Goal: Task Accomplishment & Management: Use online tool/utility

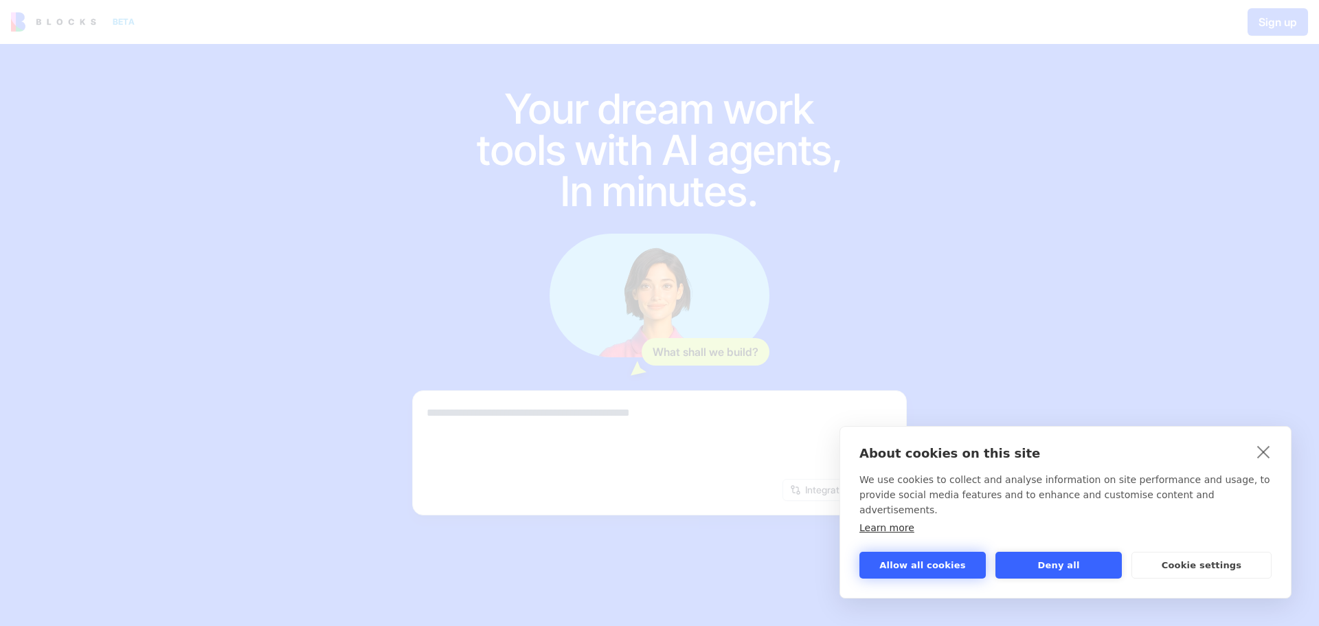
click at [941, 568] on button "Allow all cookies" at bounding box center [922, 565] width 126 height 27
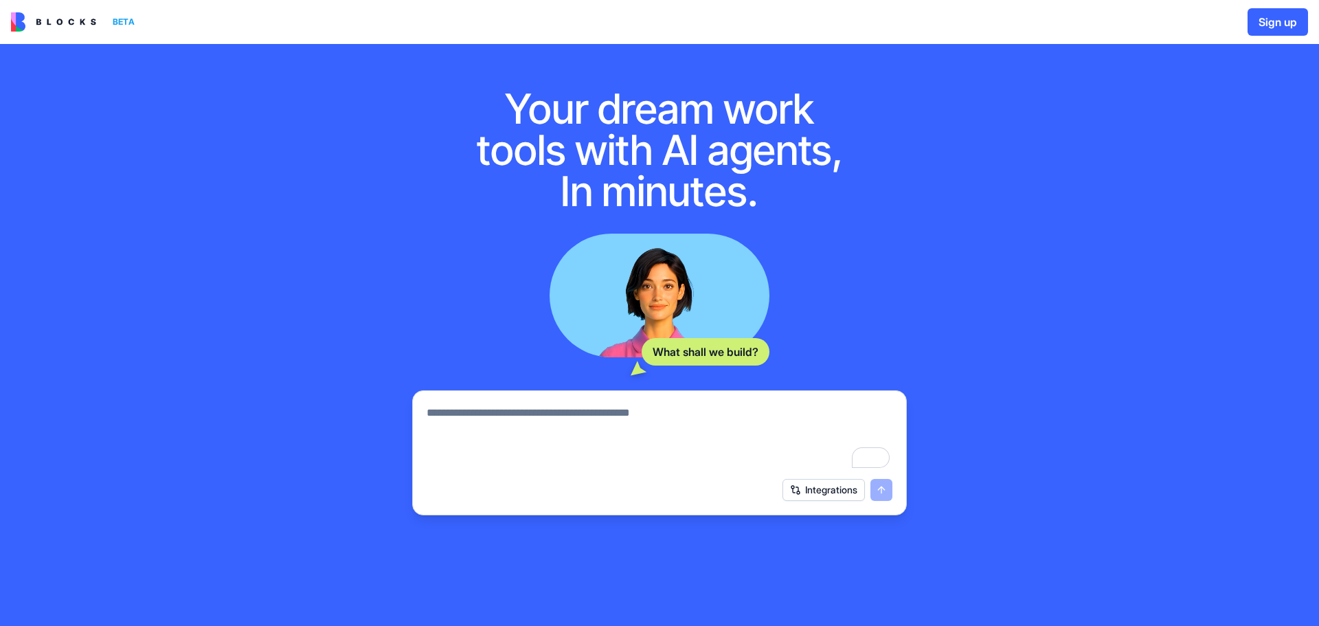
click at [58, 25] on img at bounding box center [53, 21] width 85 height 19
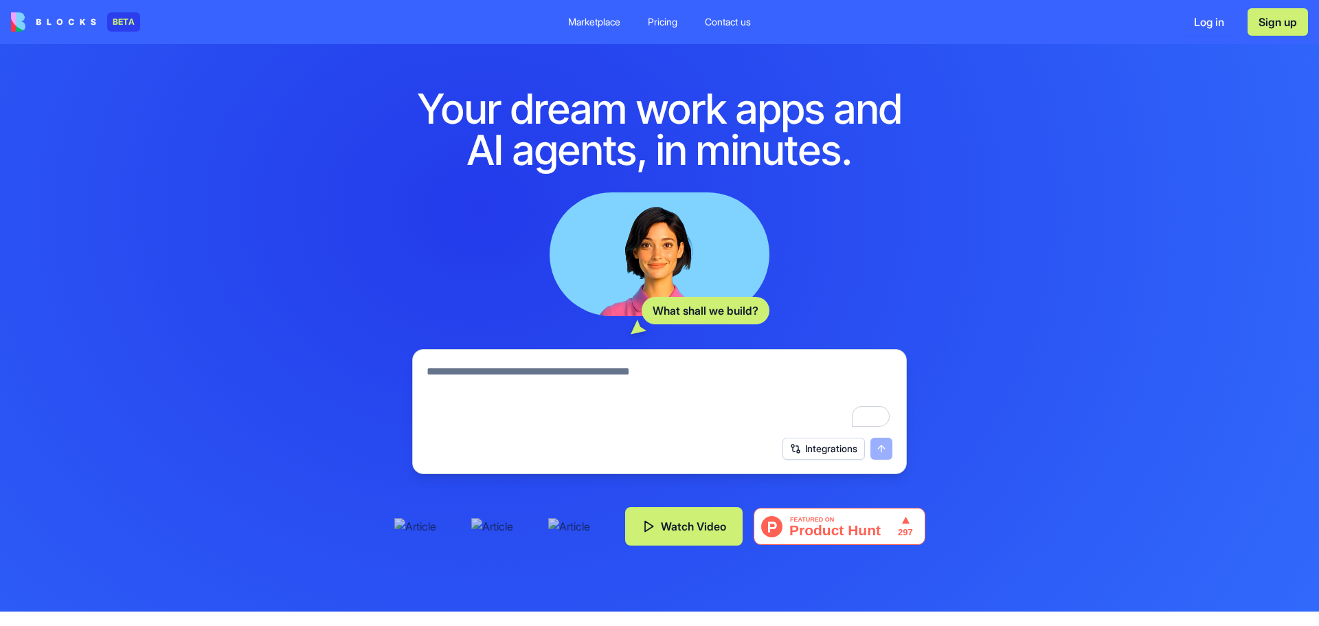
click at [1270, 30] on button "Sign up" at bounding box center [1278, 21] width 60 height 27
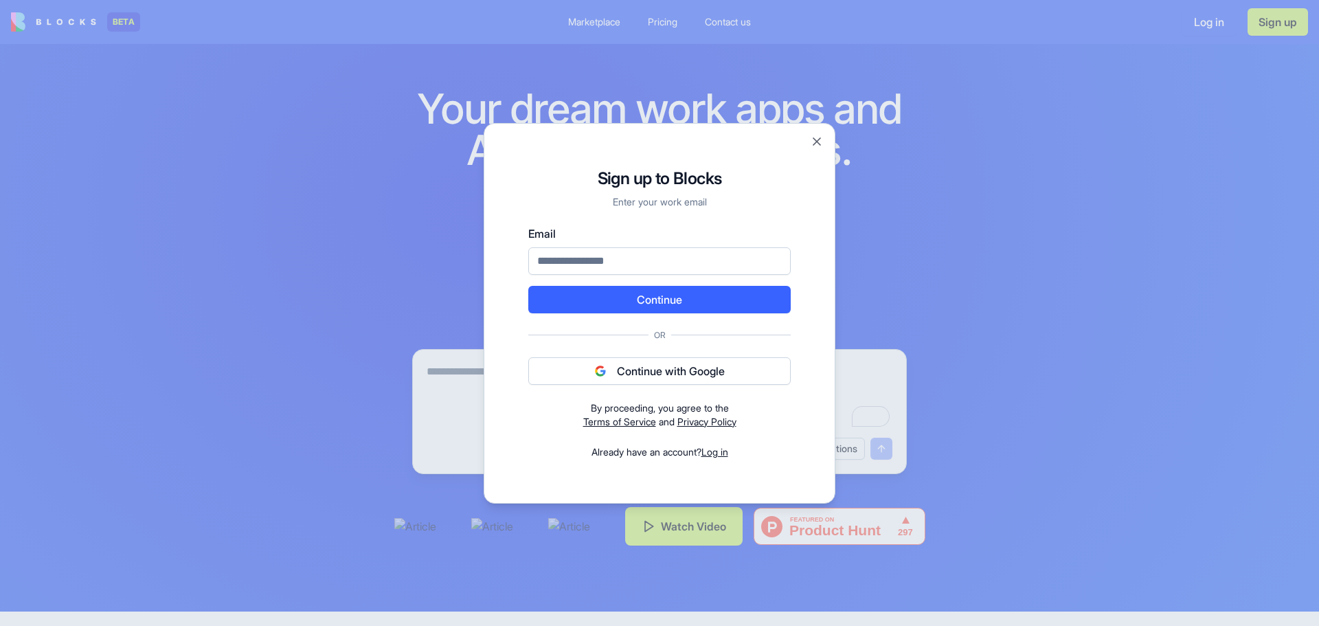
click at [587, 368] on button "Continue with Google" at bounding box center [659, 370] width 262 height 27
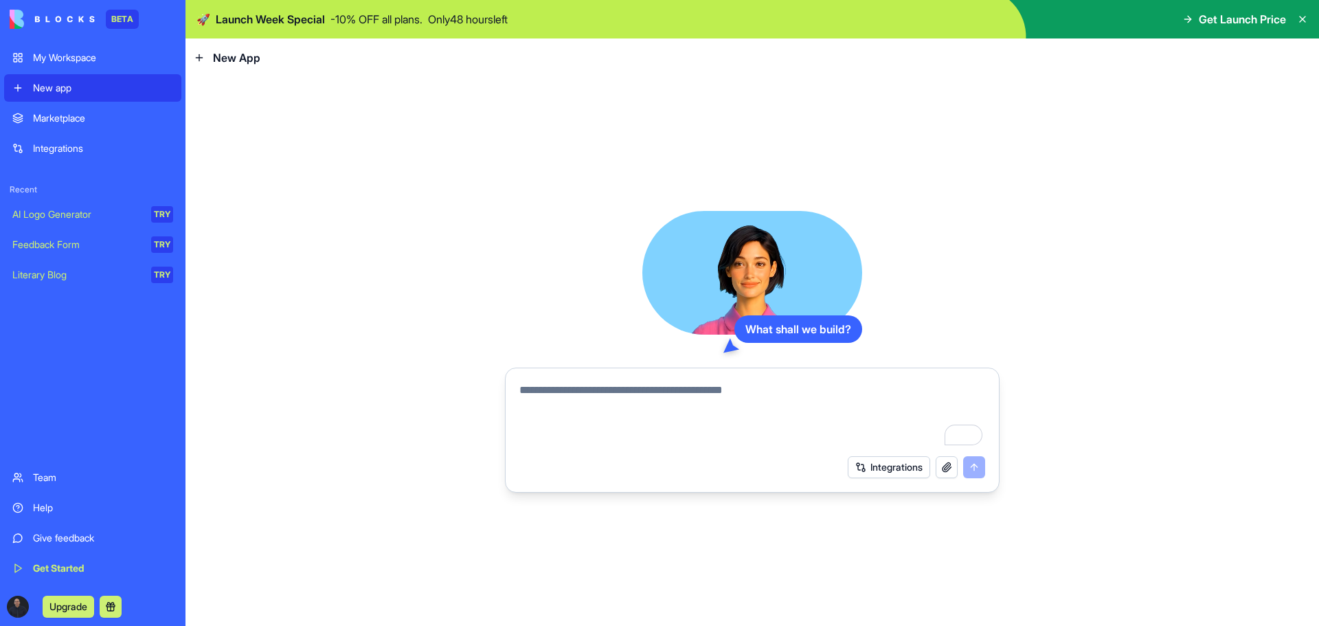
click at [68, 150] on div "Integrations" at bounding box center [103, 149] width 140 height 14
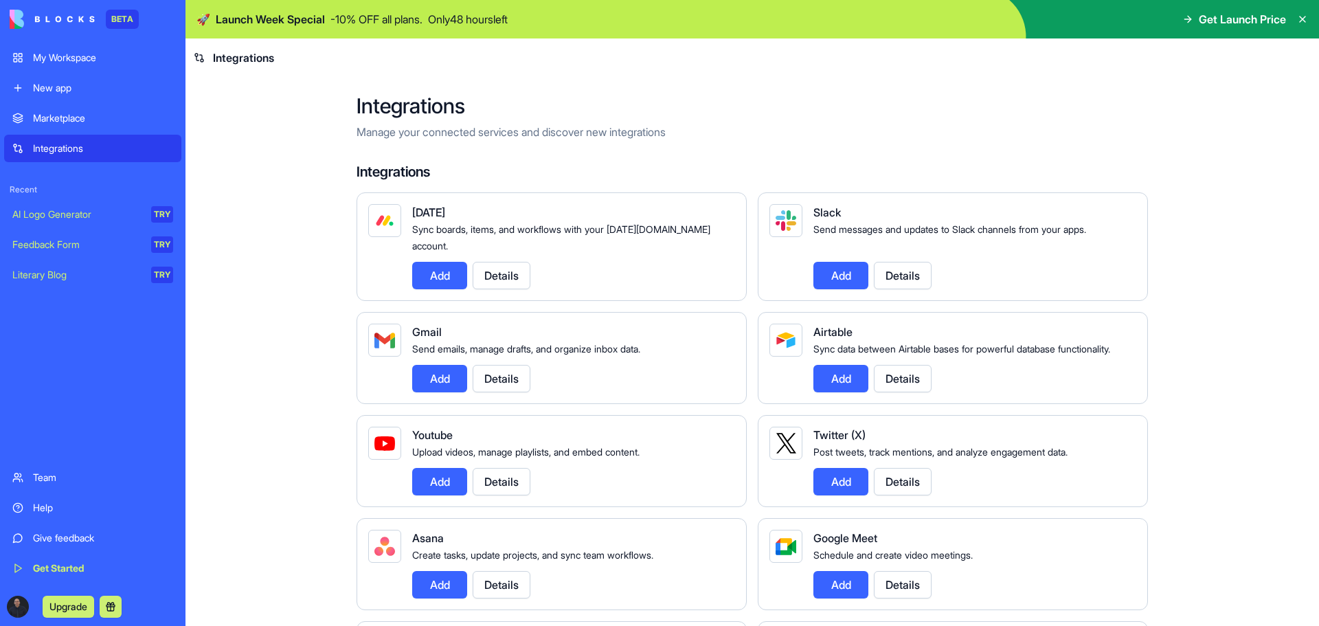
click at [25, 82] on link "New app" at bounding box center [92, 87] width 177 height 27
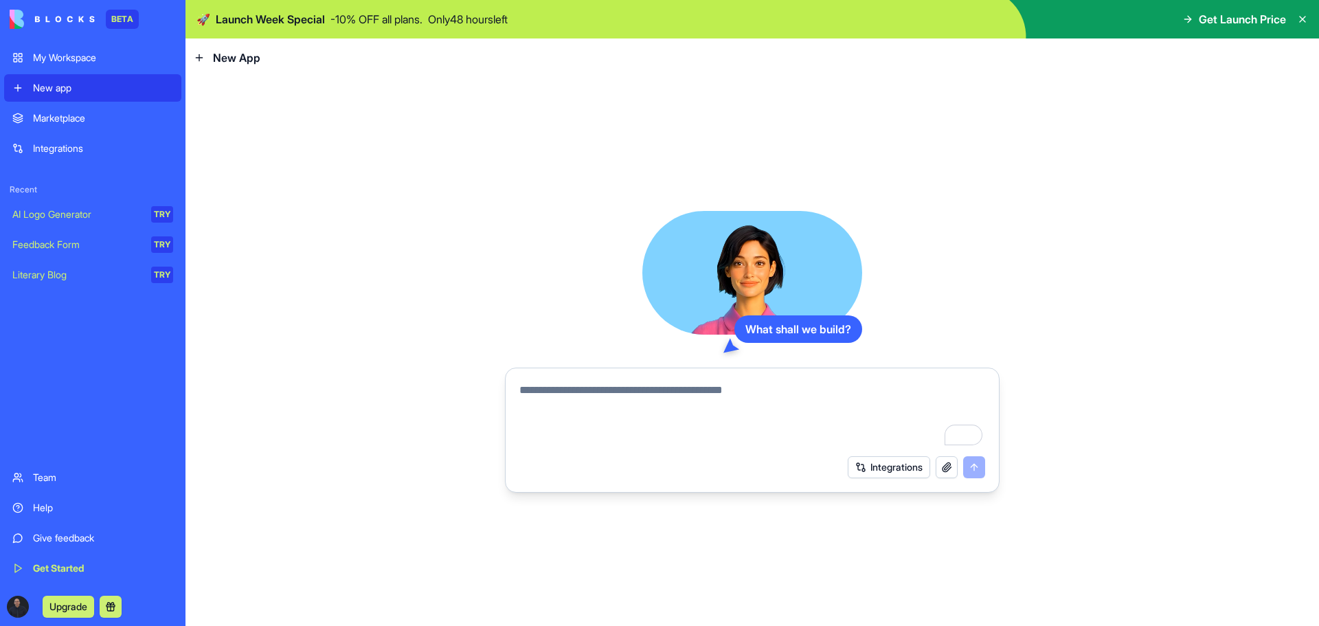
click at [223, 59] on span "New App" at bounding box center [236, 57] width 47 height 16
click at [199, 58] on icon at bounding box center [199, 58] width 6 height 0
click at [265, 59] on header "New App" at bounding box center [752, 57] width 1134 height 38
click at [50, 144] on div "Integrations" at bounding box center [103, 149] width 140 height 14
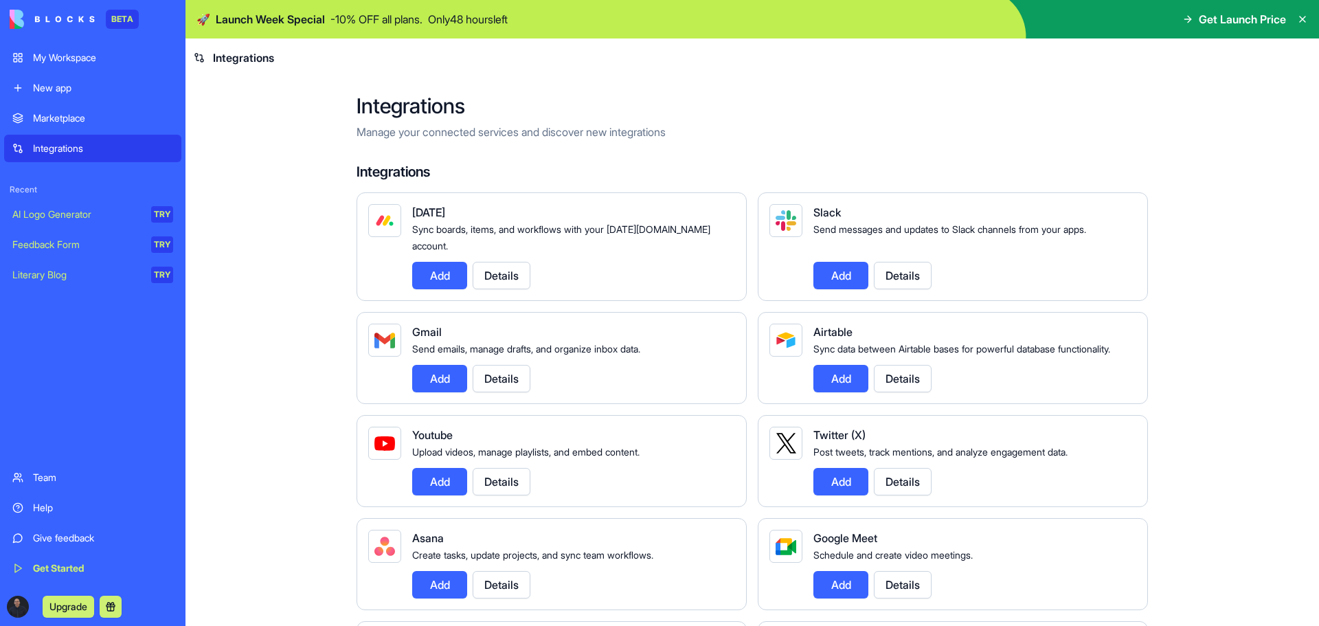
click at [47, 213] on div "AI Logo Generator" at bounding box center [76, 214] width 129 height 14
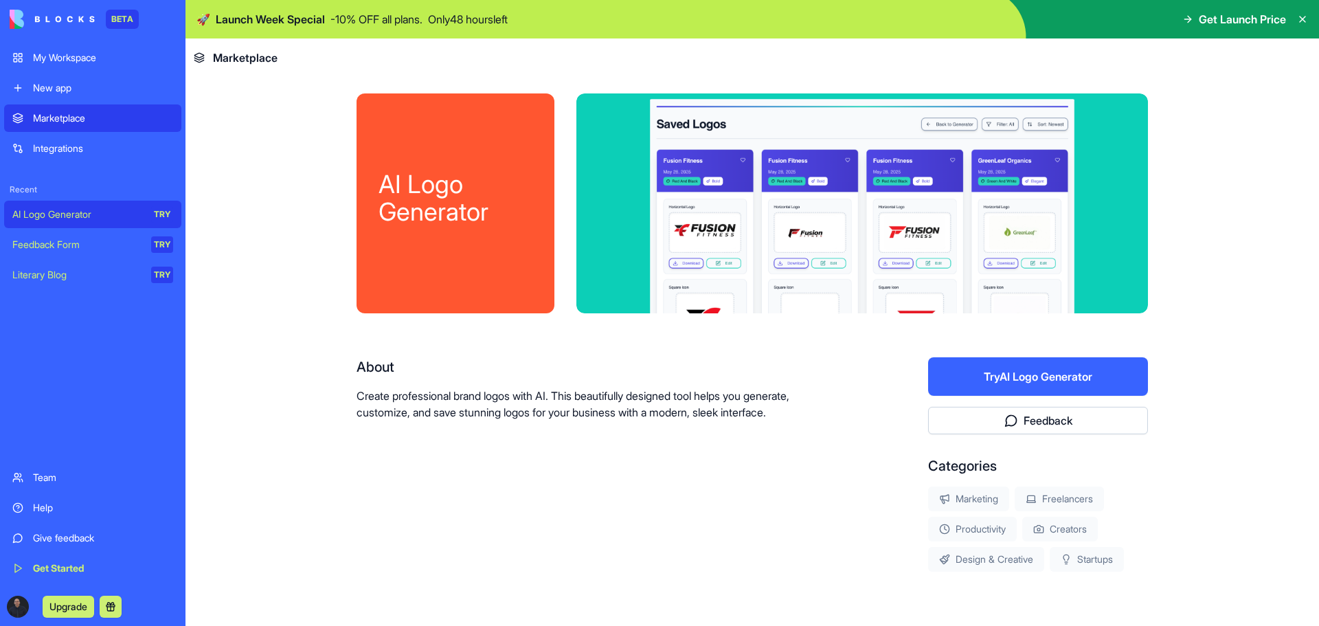
click at [60, 242] on div "Feedback Form" at bounding box center [76, 245] width 129 height 14
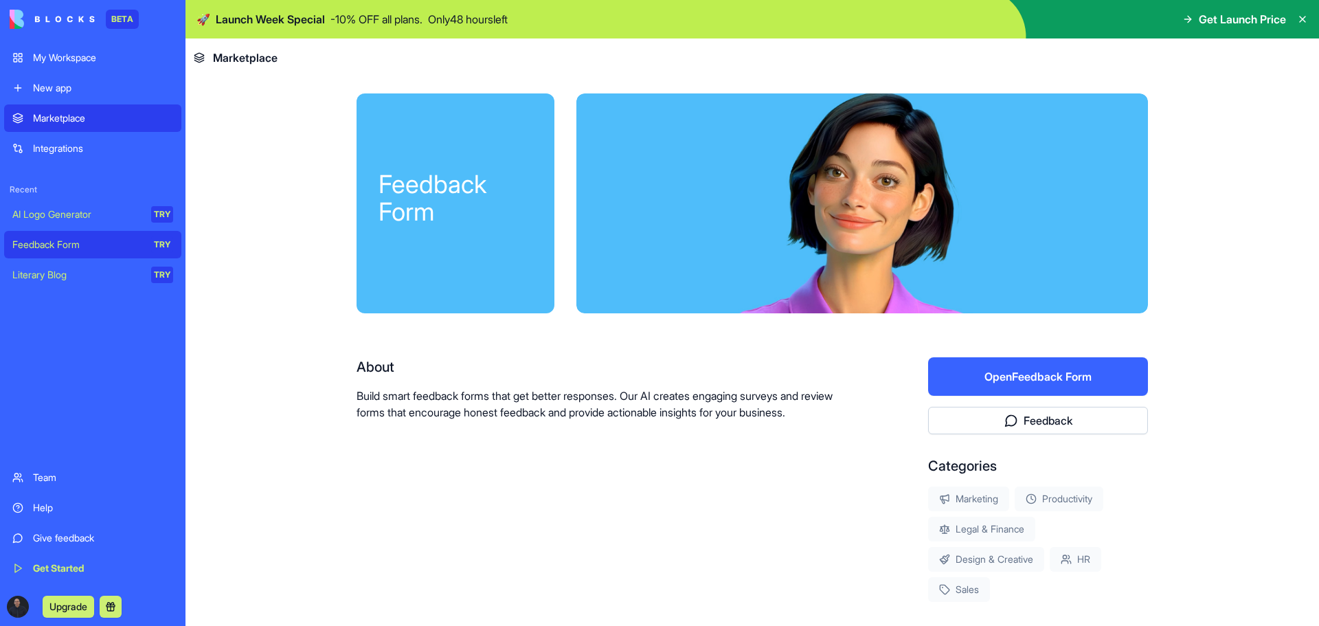
click at [65, 278] on div "Literary Blog" at bounding box center [76, 275] width 129 height 14
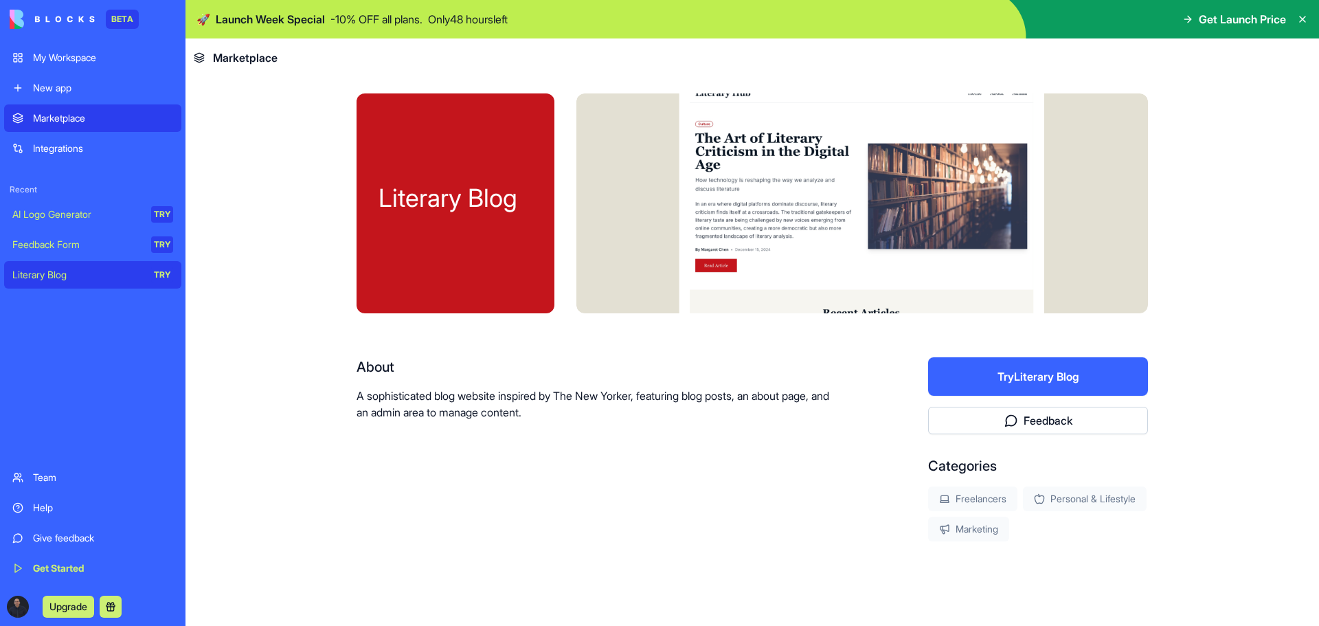
click at [49, 482] on div "Team" at bounding box center [103, 478] width 140 height 14
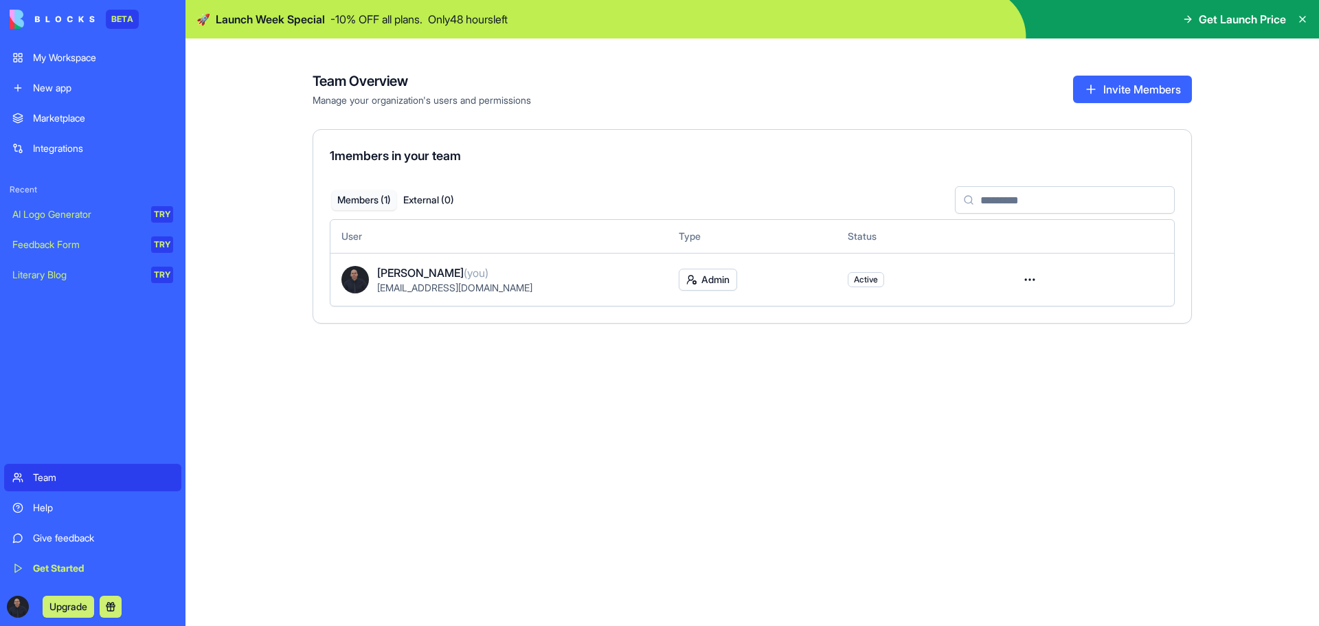
click at [49, 508] on div "Help" at bounding box center [103, 508] width 140 height 14
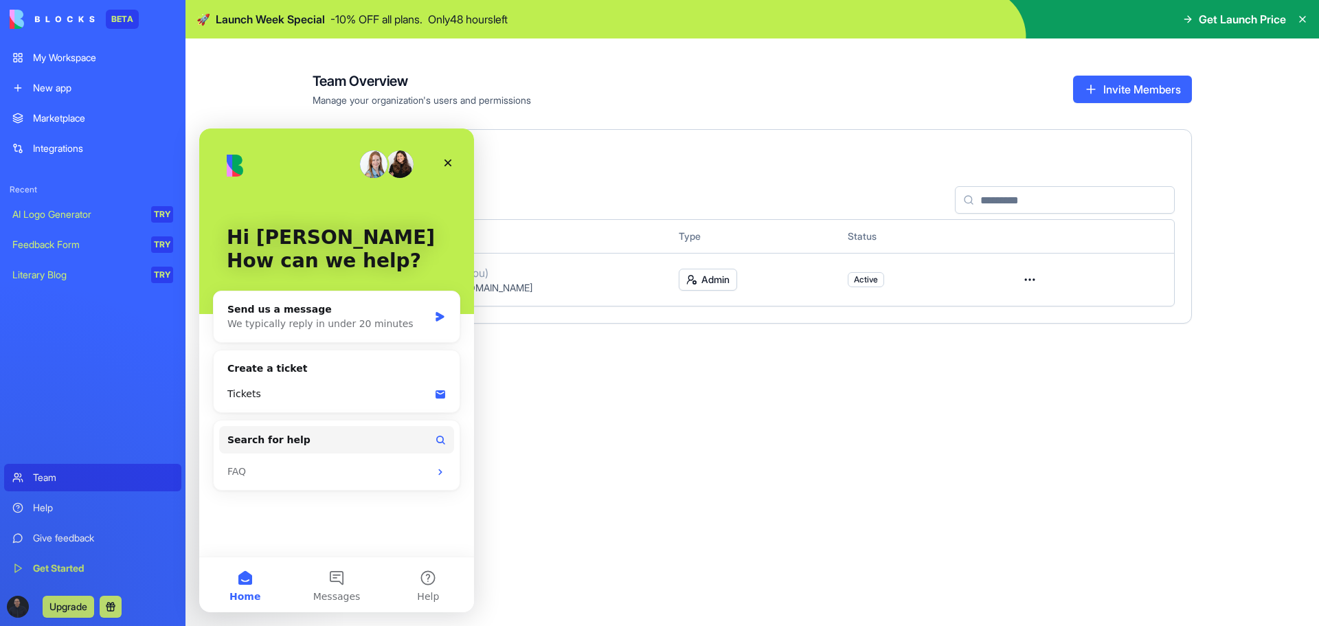
click at [398, 161] on img "Intercom messenger" at bounding box center [399, 163] width 27 height 27
click at [374, 161] on img "Intercom messenger" at bounding box center [373, 163] width 27 height 27
click at [450, 161] on icon "Close" at bounding box center [448, 163] width 8 height 8
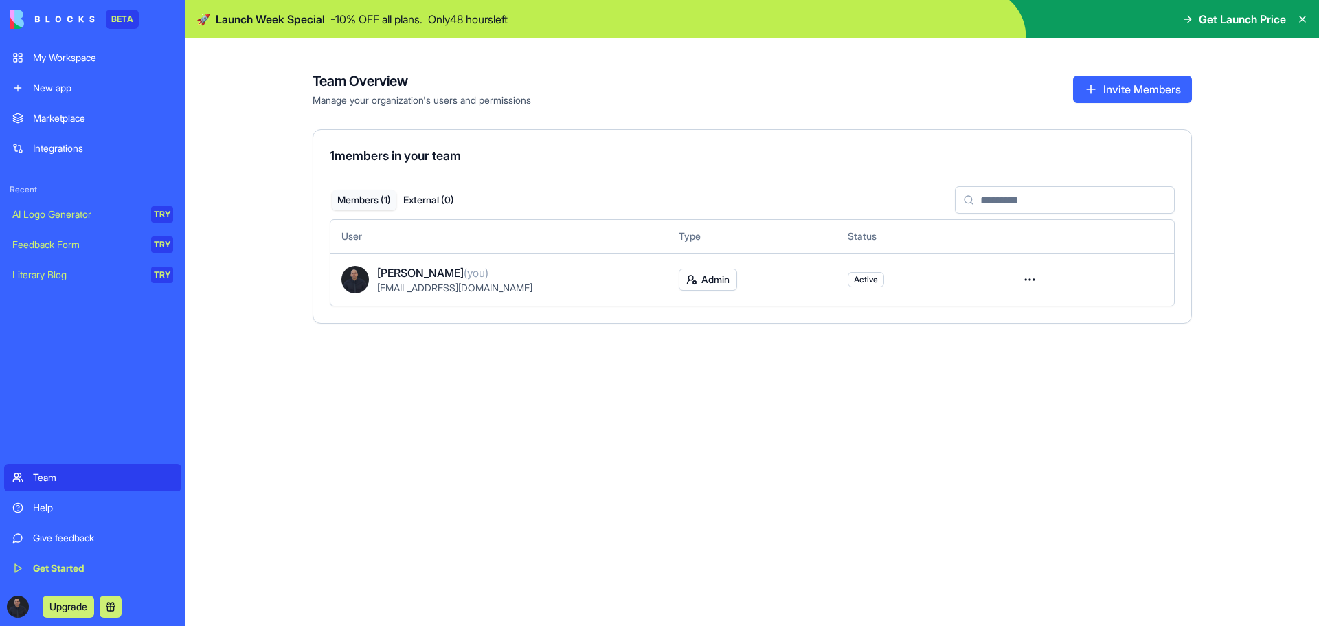
click at [54, 526] on link "Give feedback" at bounding box center [92, 537] width 177 height 27
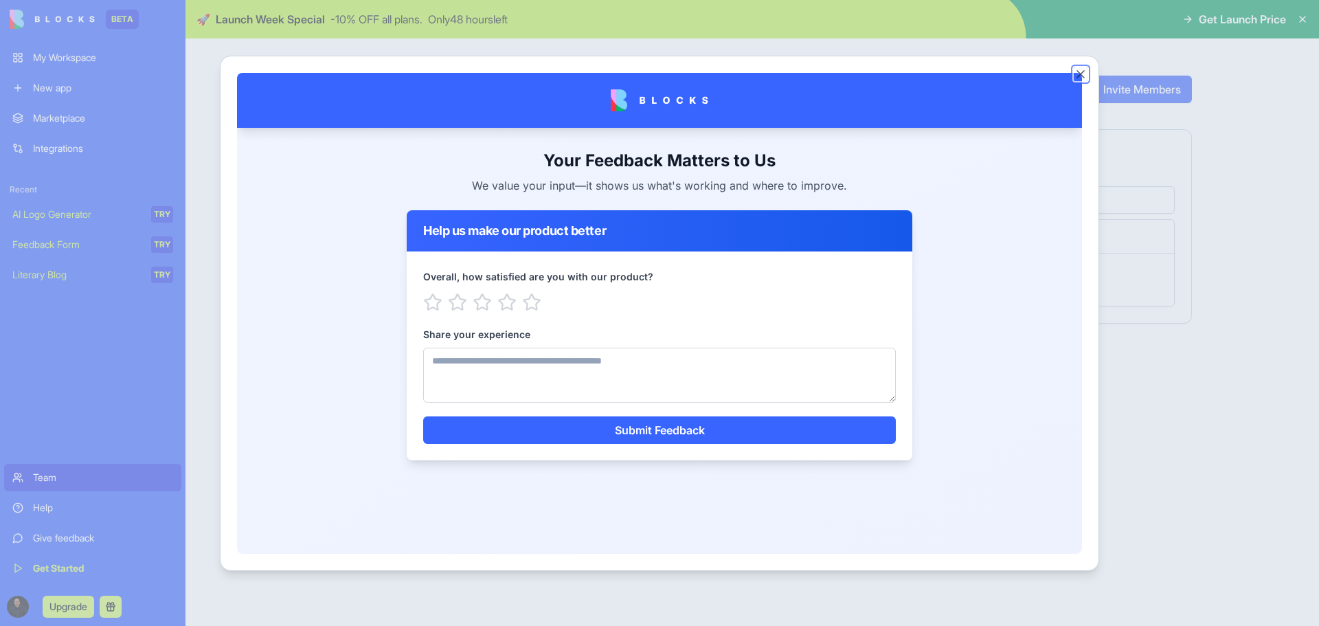
click at [1081, 73] on button "Close" at bounding box center [1081, 74] width 14 height 14
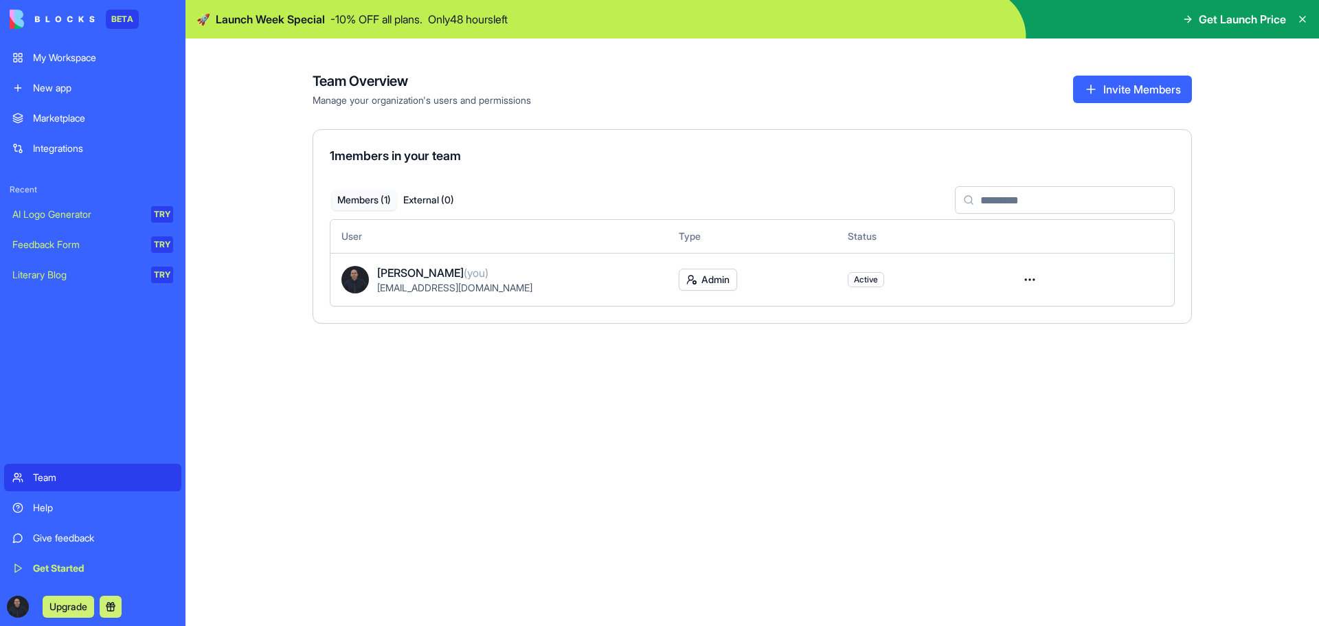
click at [61, 52] on div "My Workspace" at bounding box center [103, 58] width 140 height 14
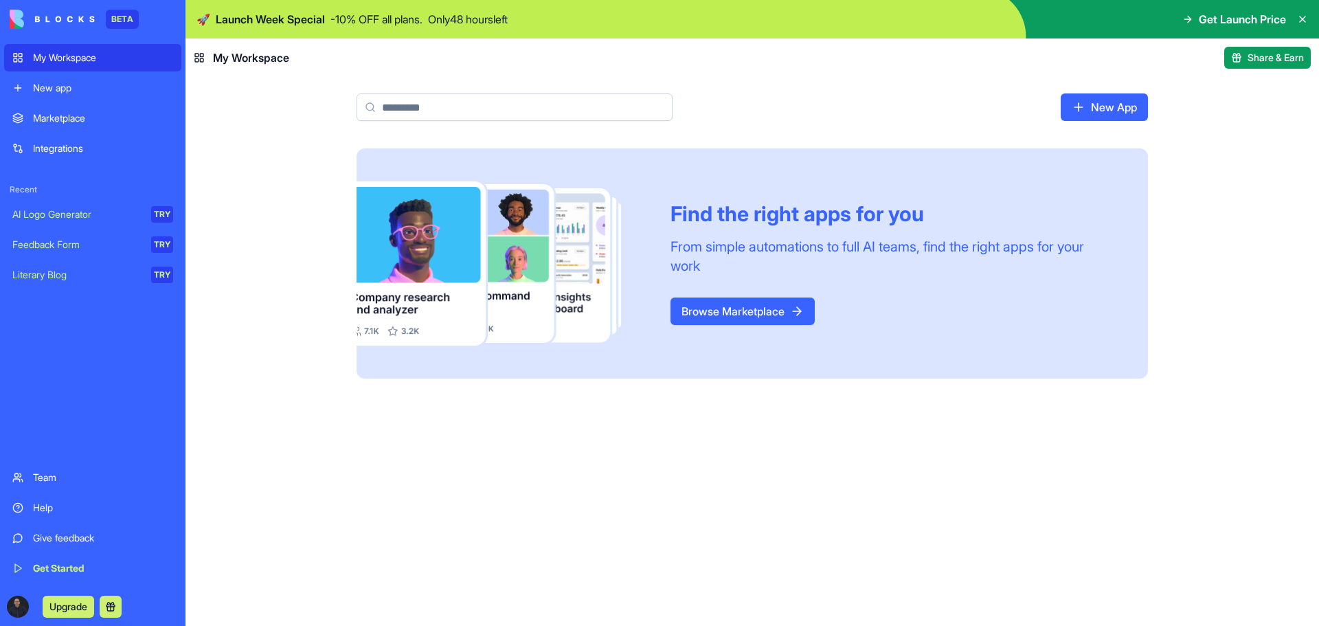
click at [705, 306] on link "Browse Marketplace" at bounding box center [742, 310] width 144 height 27
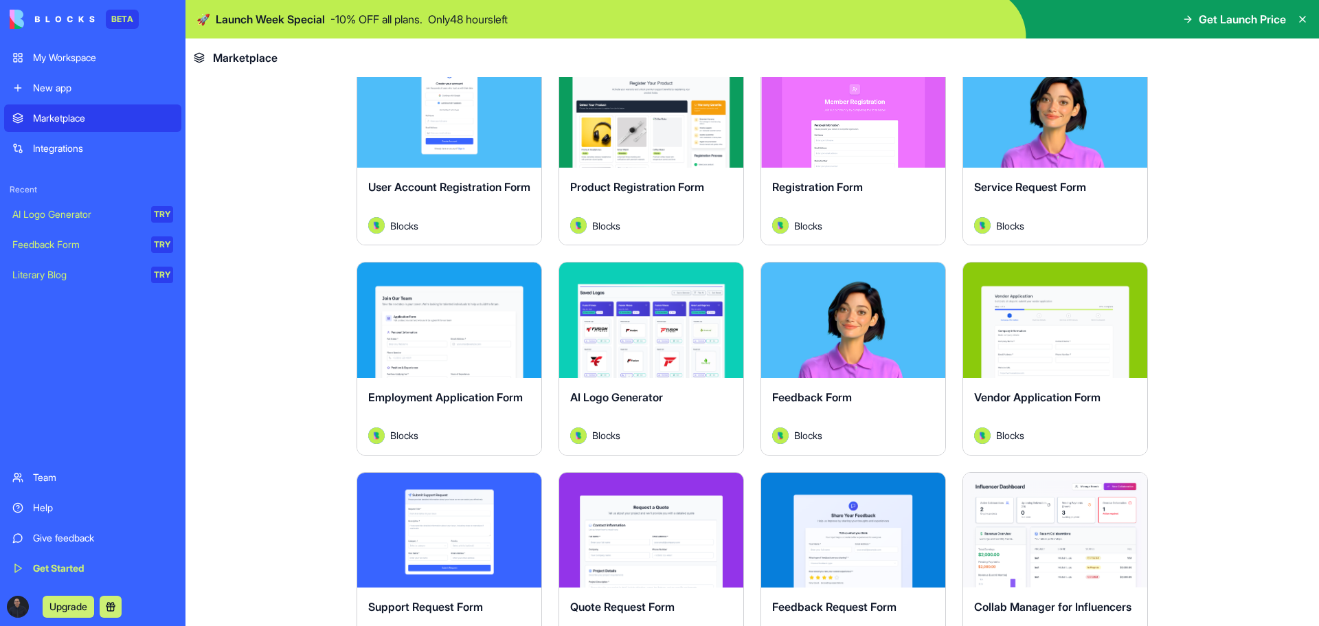
scroll to position [514, 0]
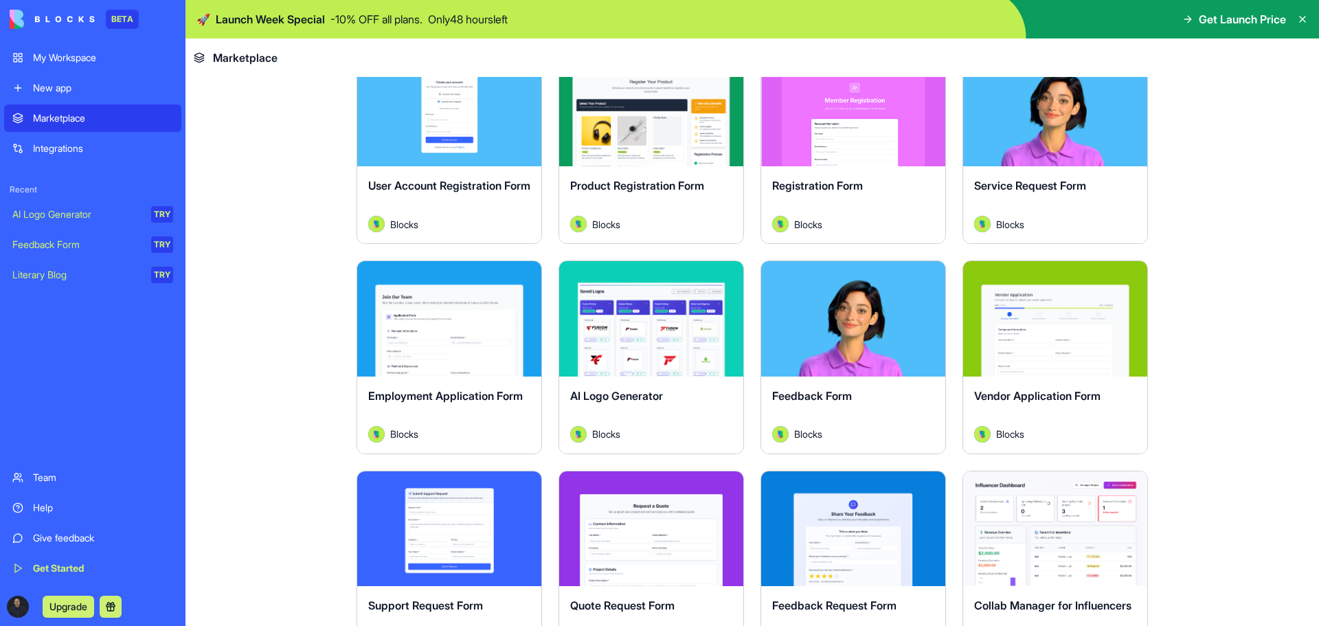
click at [424, 335] on div "Explore" at bounding box center [449, 318] width 184 height 115
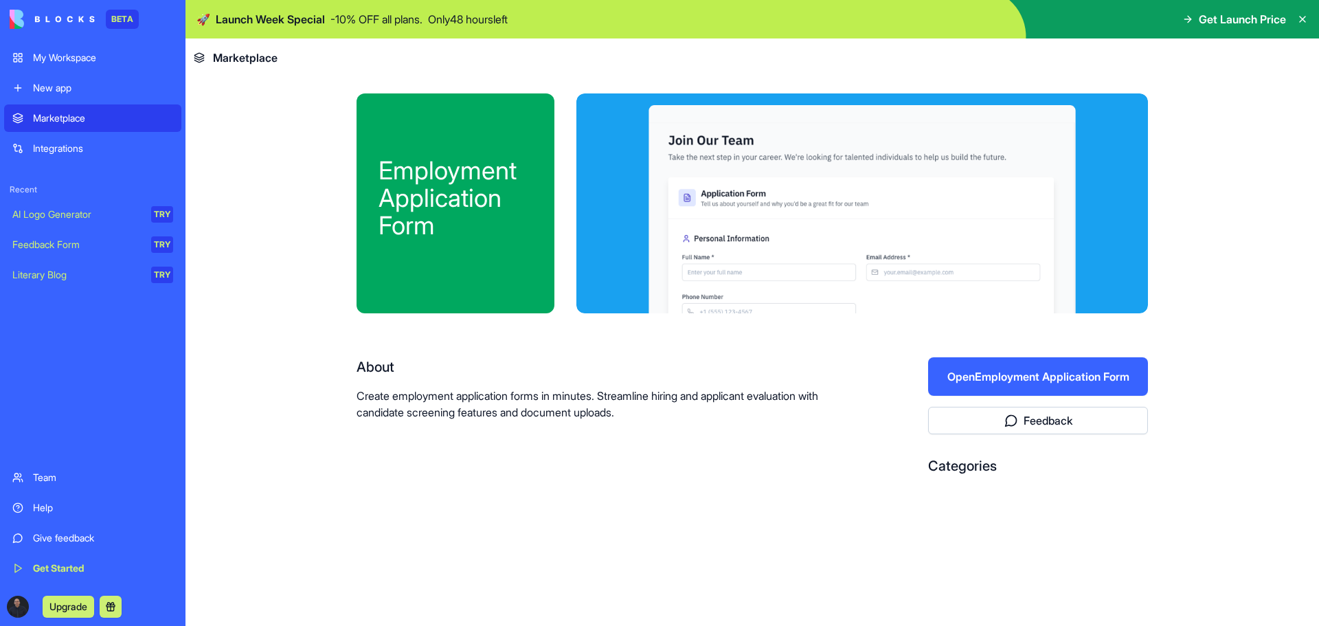
click at [1073, 365] on button "Open Employment Application Form" at bounding box center [1038, 376] width 220 height 38
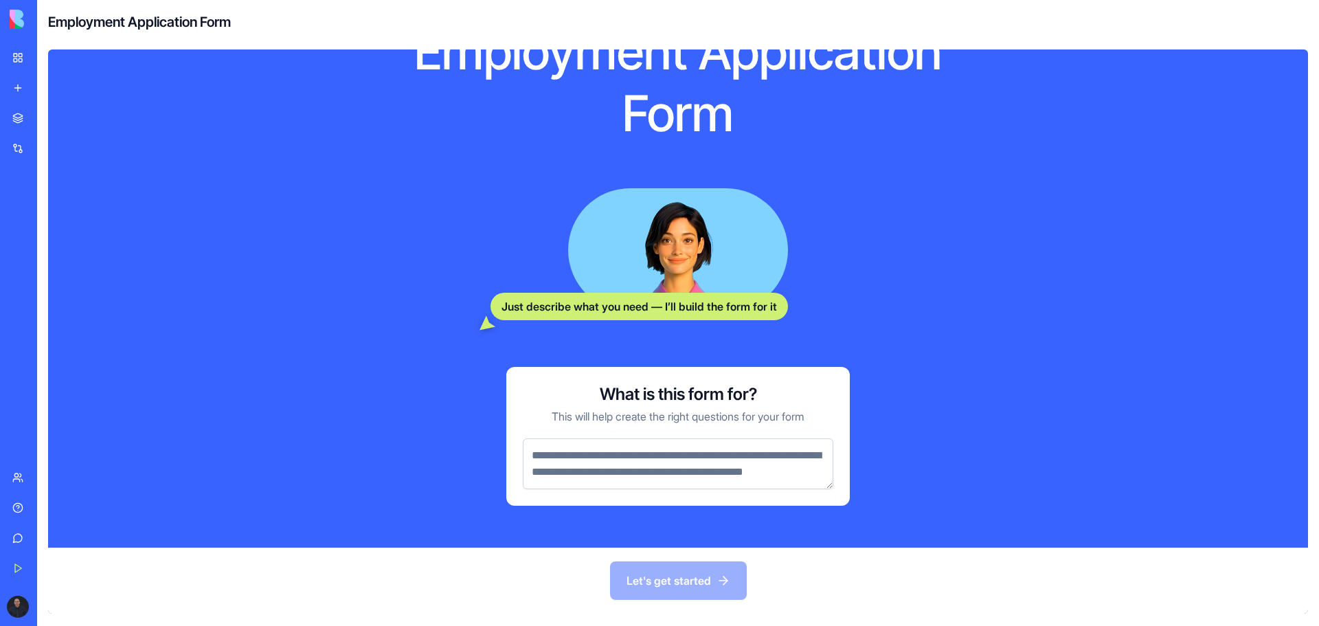
scroll to position [164, 0]
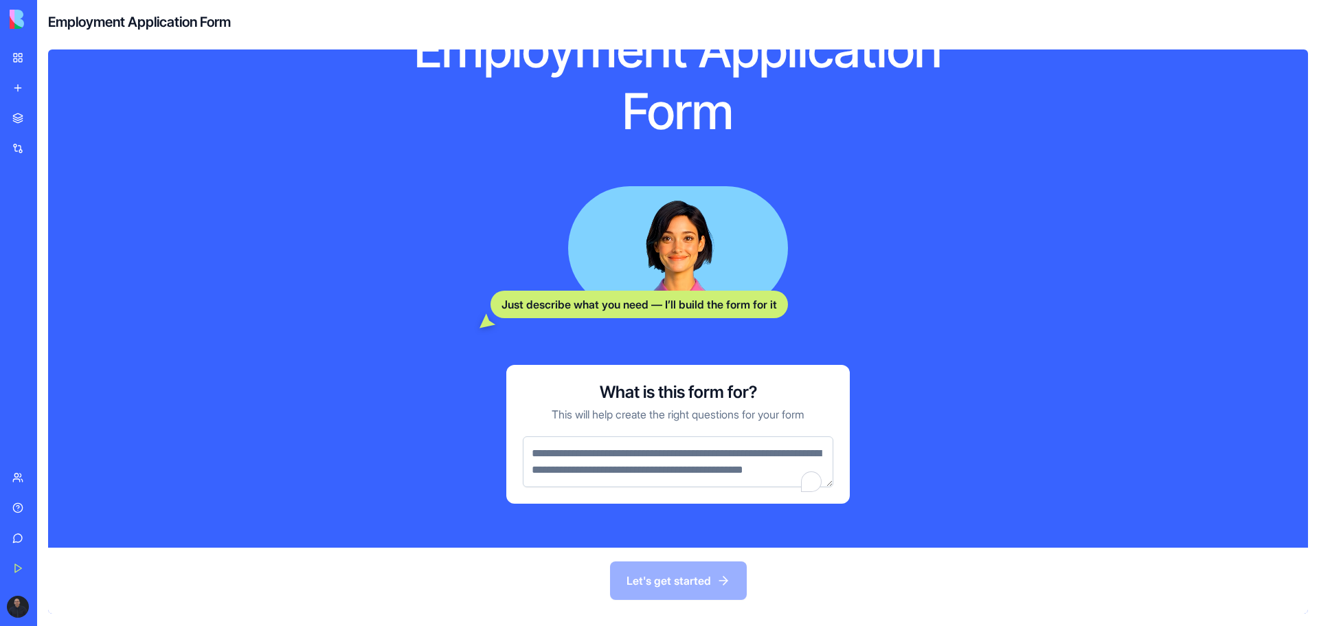
click at [532, 451] on textarea "To enrich screen reader interactions, please activate Accessibility in Grammarl…" at bounding box center [678, 461] width 311 height 51
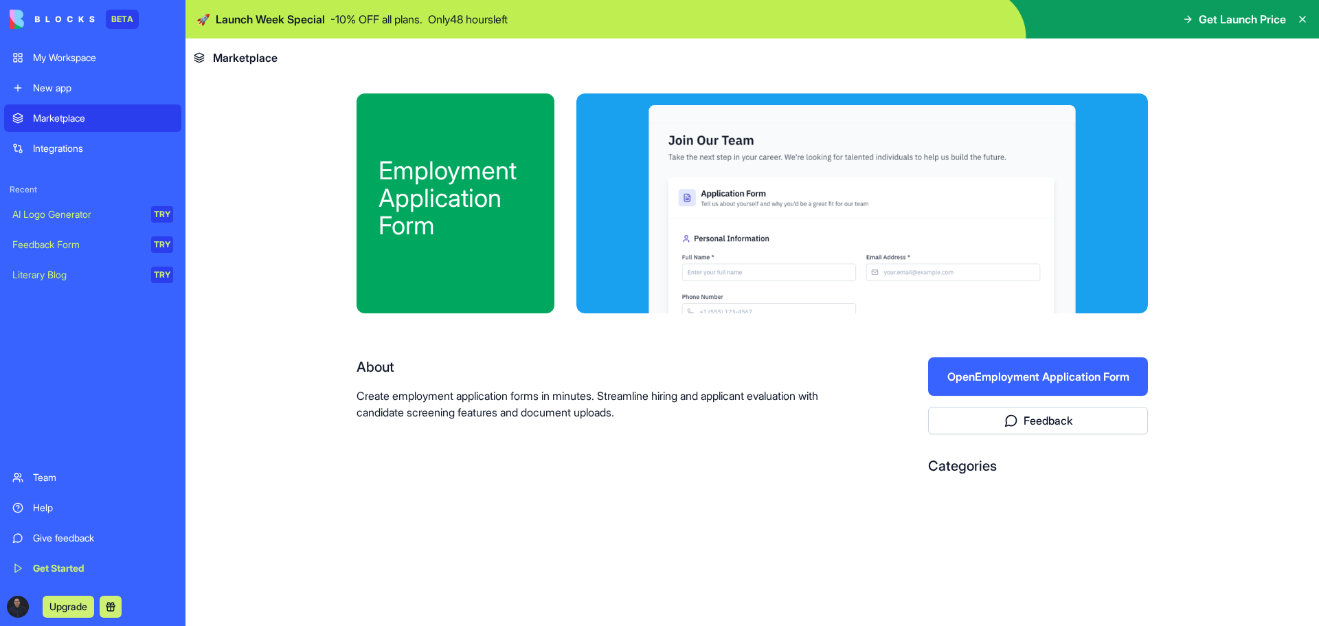
click at [89, 119] on div "Marketplace" at bounding box center [103, 118] width 140 height 14
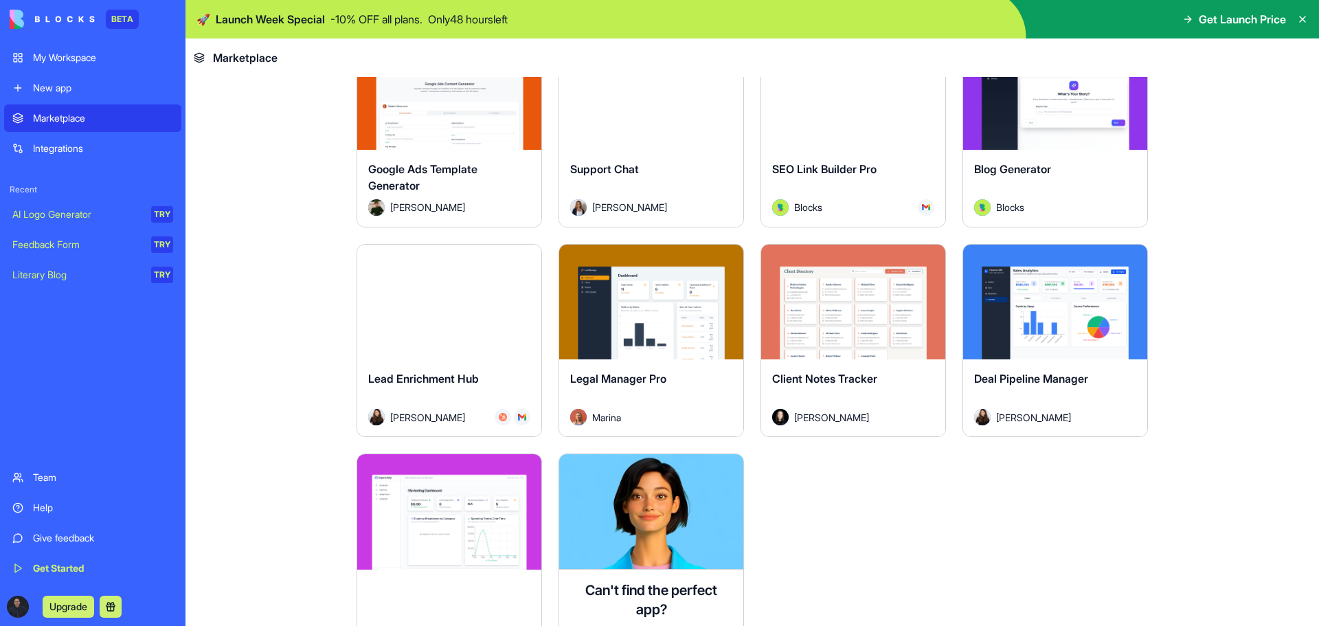
scroll to position [3678, 0]
click at [846, 354] on div "Explore" at bounding box center [853, 302] width 184 height 115
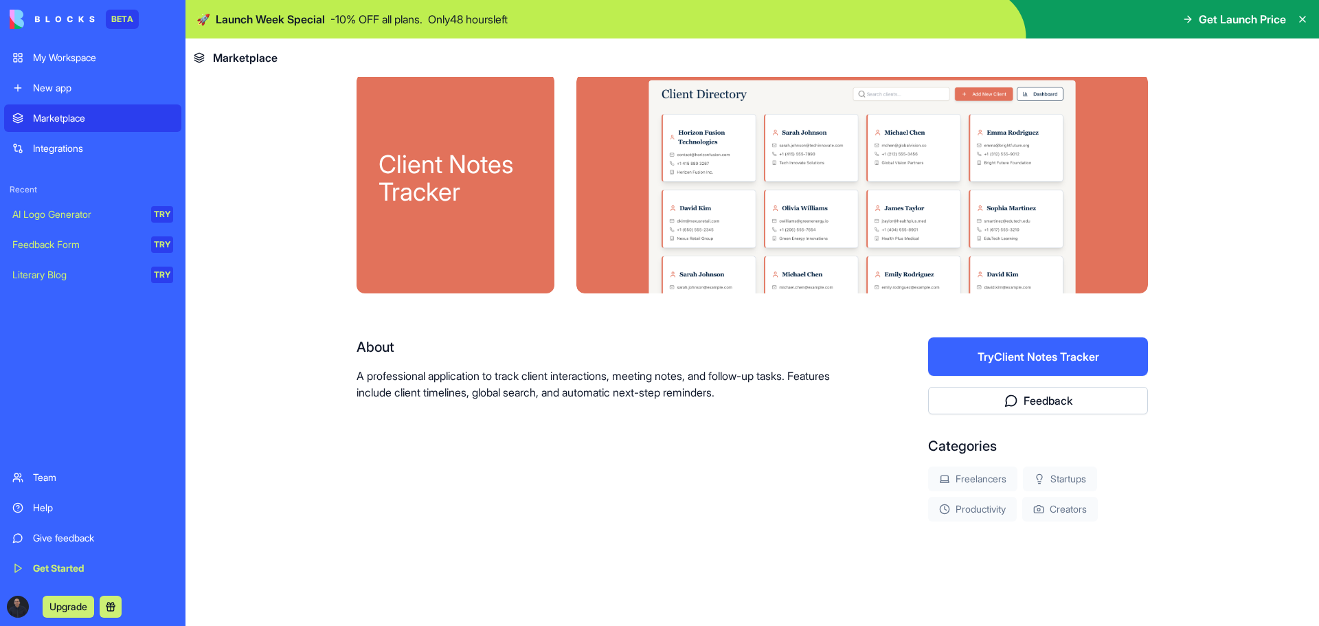
scroll to position [20, 0]
click at [967, 359] on button "Try Client Notes Tracker" at bounding box center [1038, 356] width 220 height 38
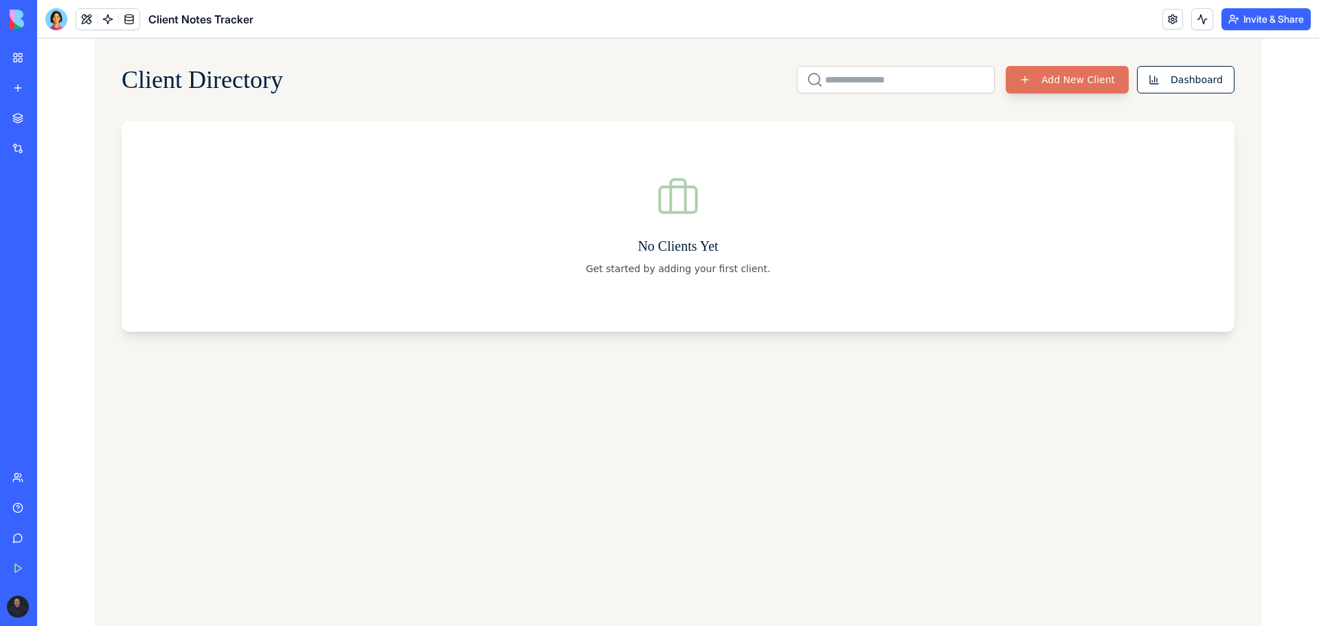
click at [1090, 73] on button "Add New Client" at bounding box center [1067, 79] width 123 height 27
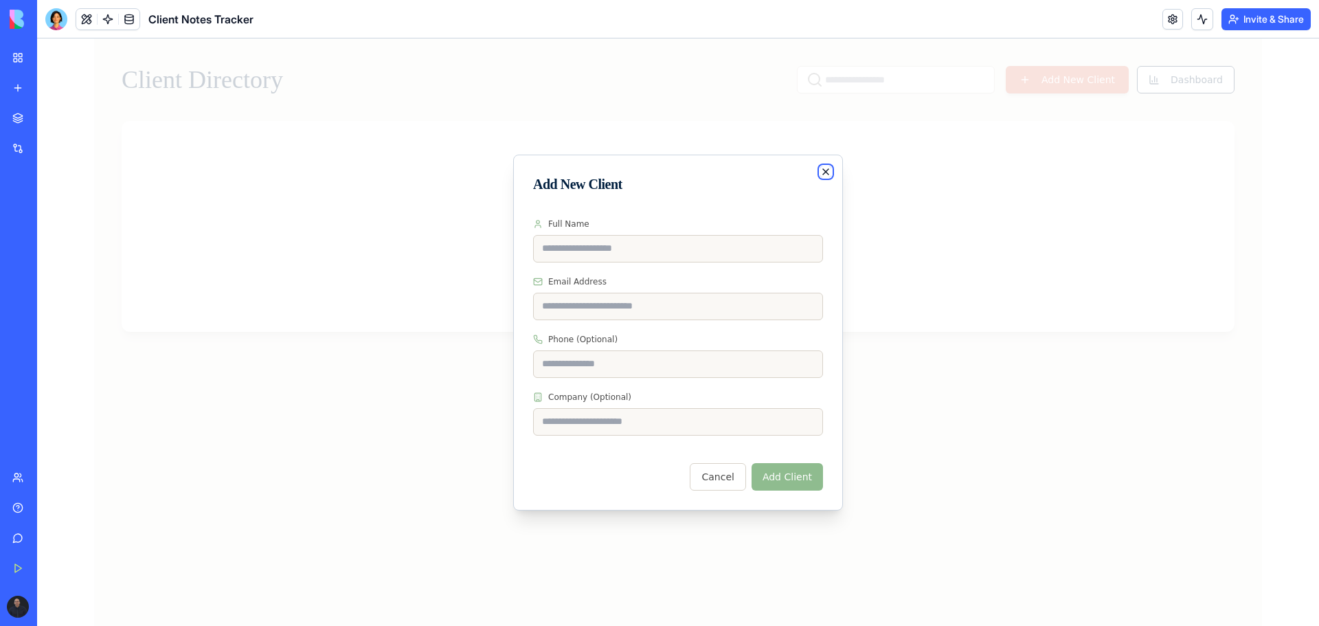
click at [829, 174] on icon "button" at bounding box center [825, 171] width 5 height 5
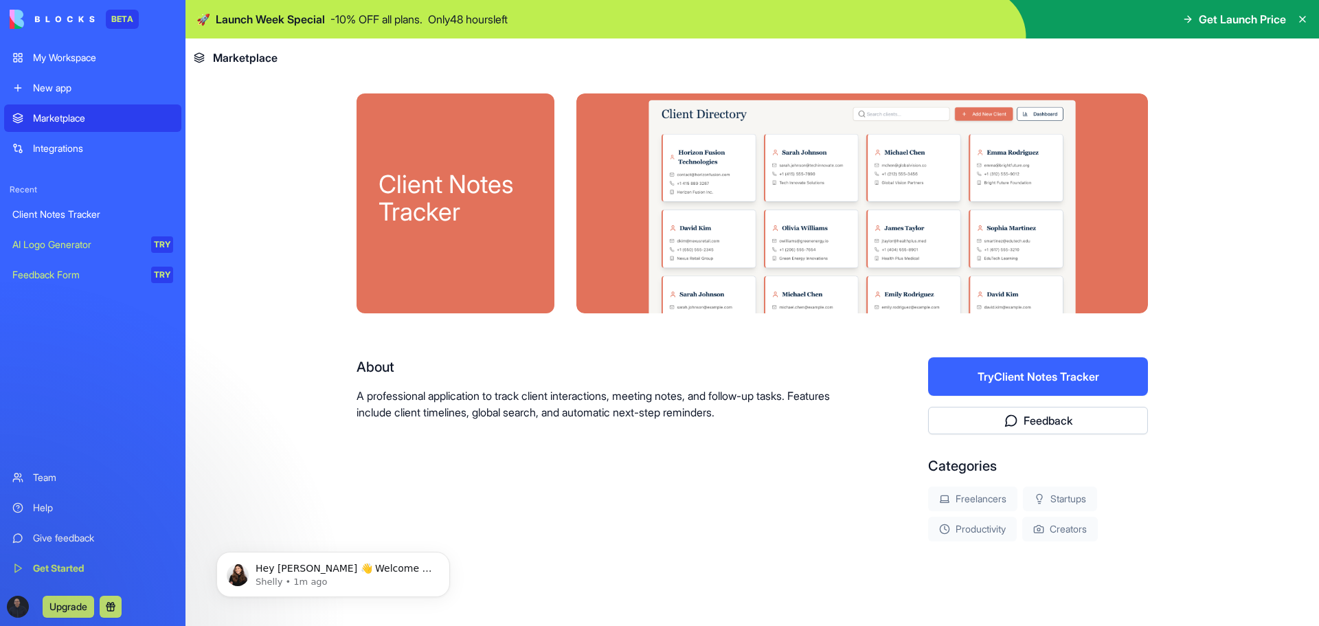
click at [68, 108] on link "Marketplace" at bounding box center [92, 117] width 177 height 27
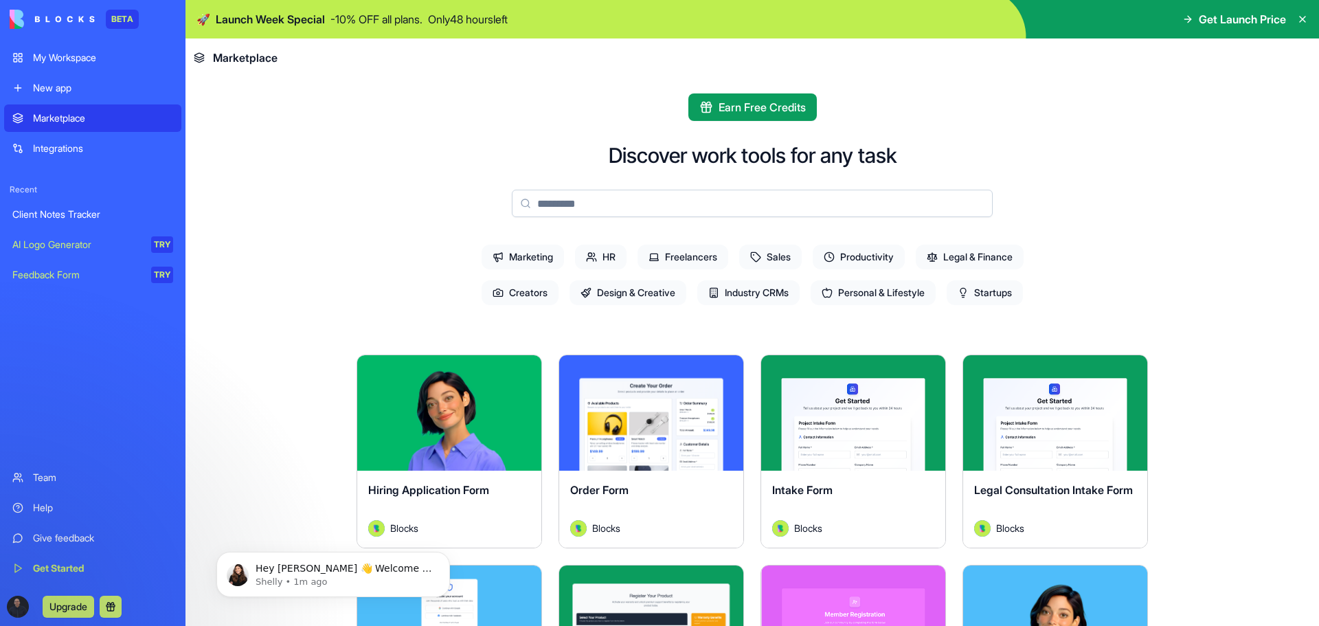
click at [556, 206] on input at bounding box center [752, 203] width 481 height 27
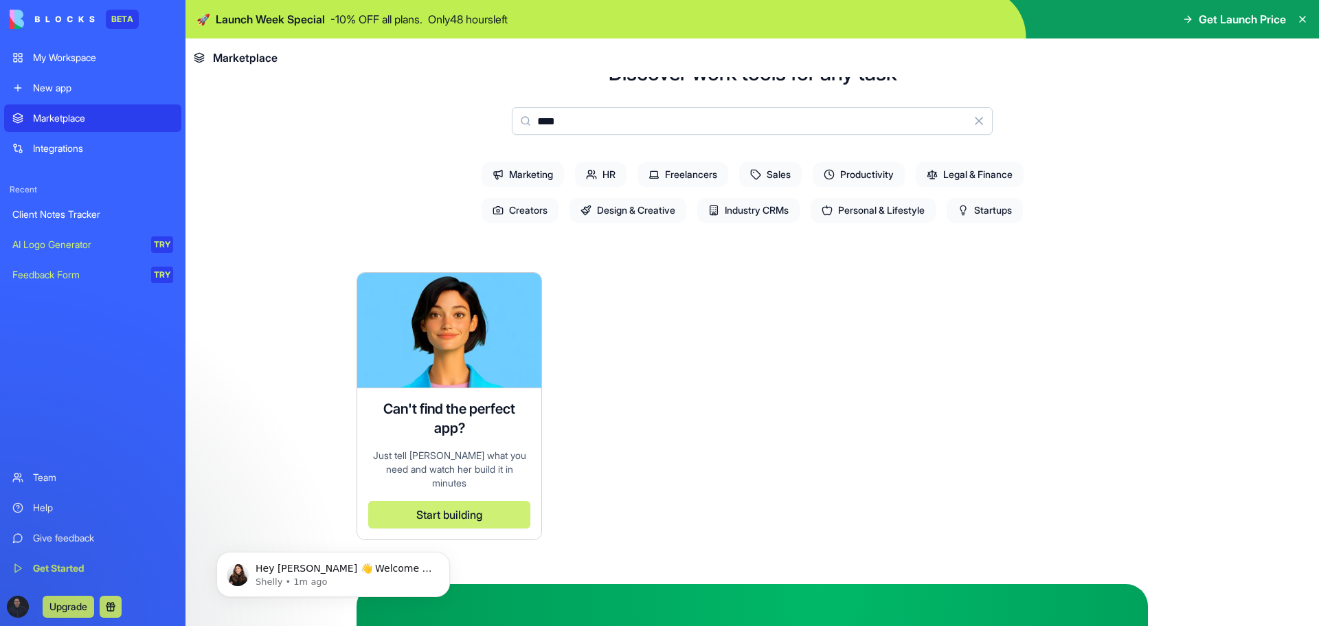
scroll to position [92, 0]
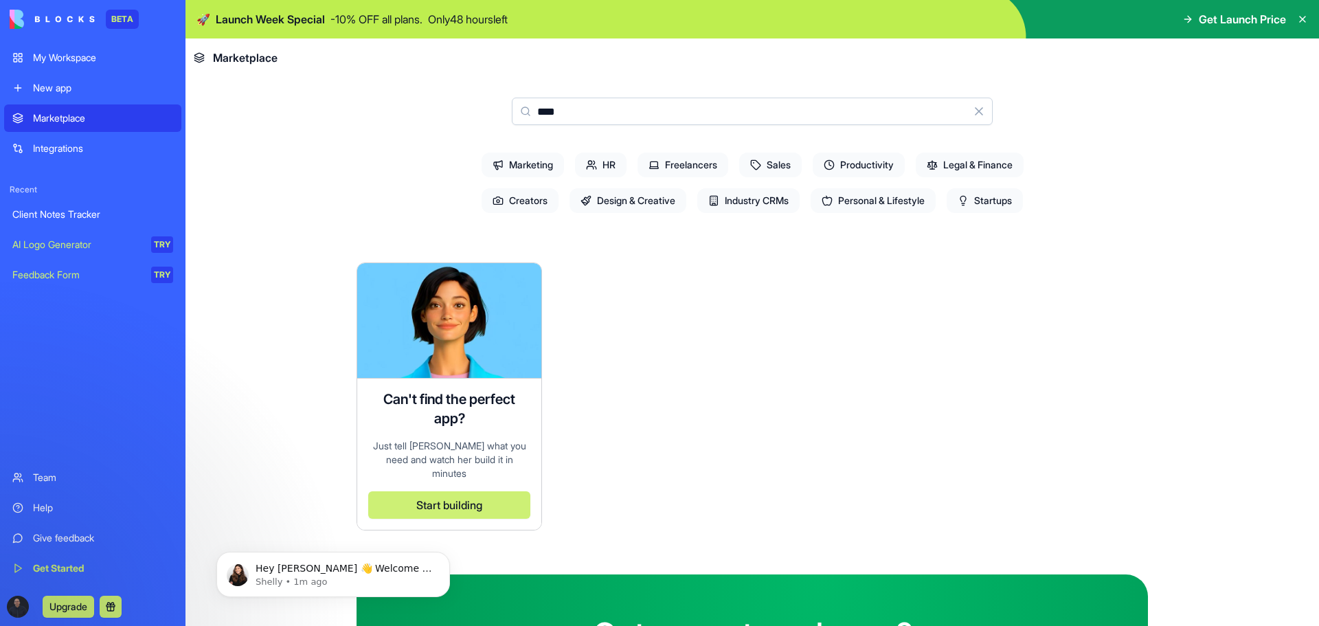
type input "****"
click at [249, 199] on main "Earn Free Credits Discover work tools for any task **** Clear Marketing HR Free…" at bounding box center [752, 351] width 1134 height 549
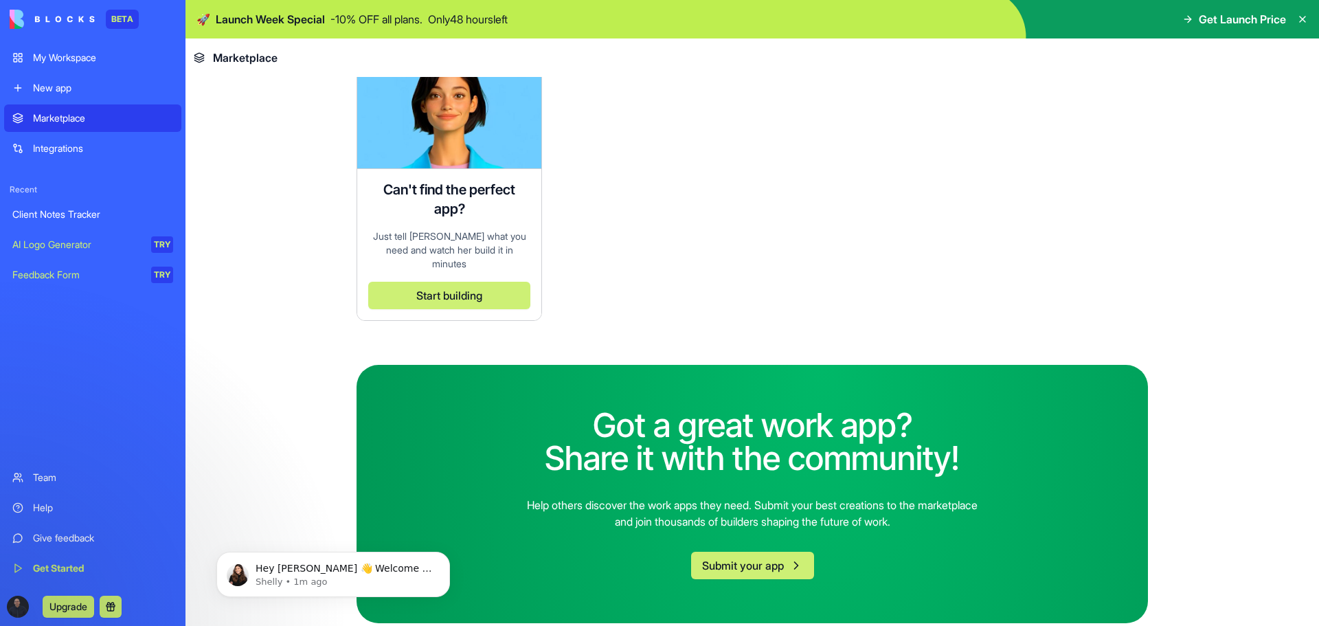
scroll to position [0, 0]
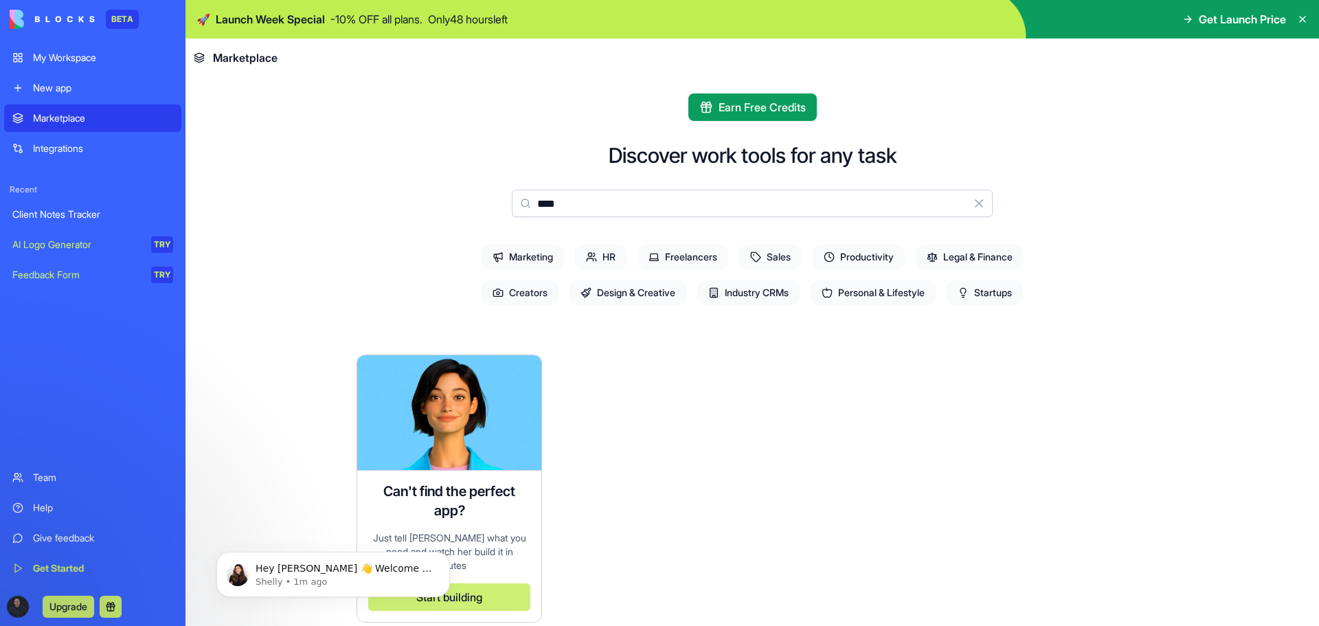
click at [41, 59] on div "My Workspace" at bounding box center [103, 58] width 140 height 14
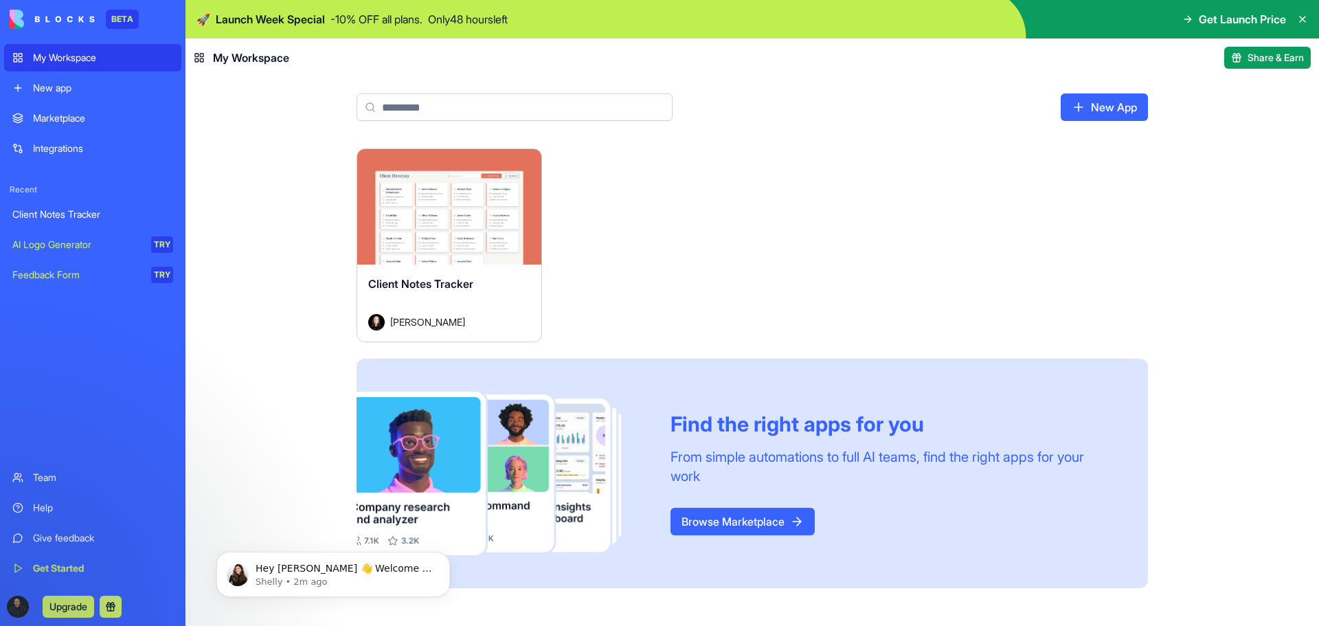
click at [703, 521] on link "Browse Marketplace" at bounding box center [742, 521] width 144 height 27
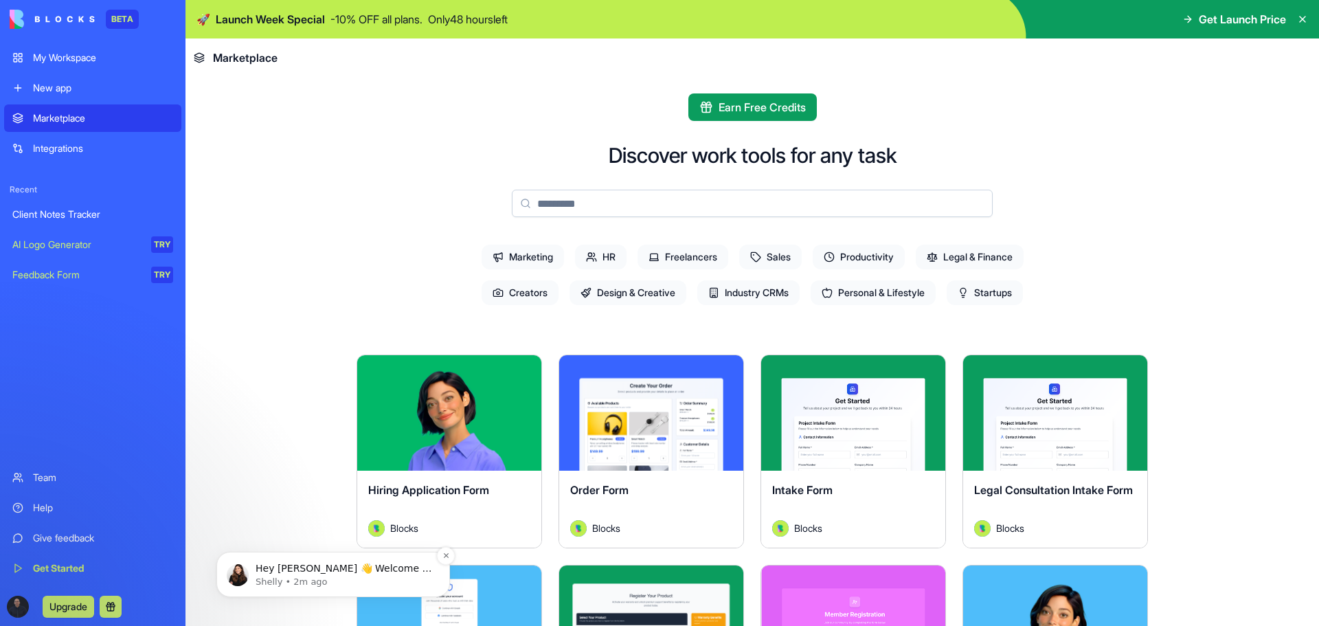
click at [337, 573] on p "Hey Javier 👋 Welcome to Blocks 🙌 I'm here if you have any questions!" at bounding box center [344, 569] width 177 height 14
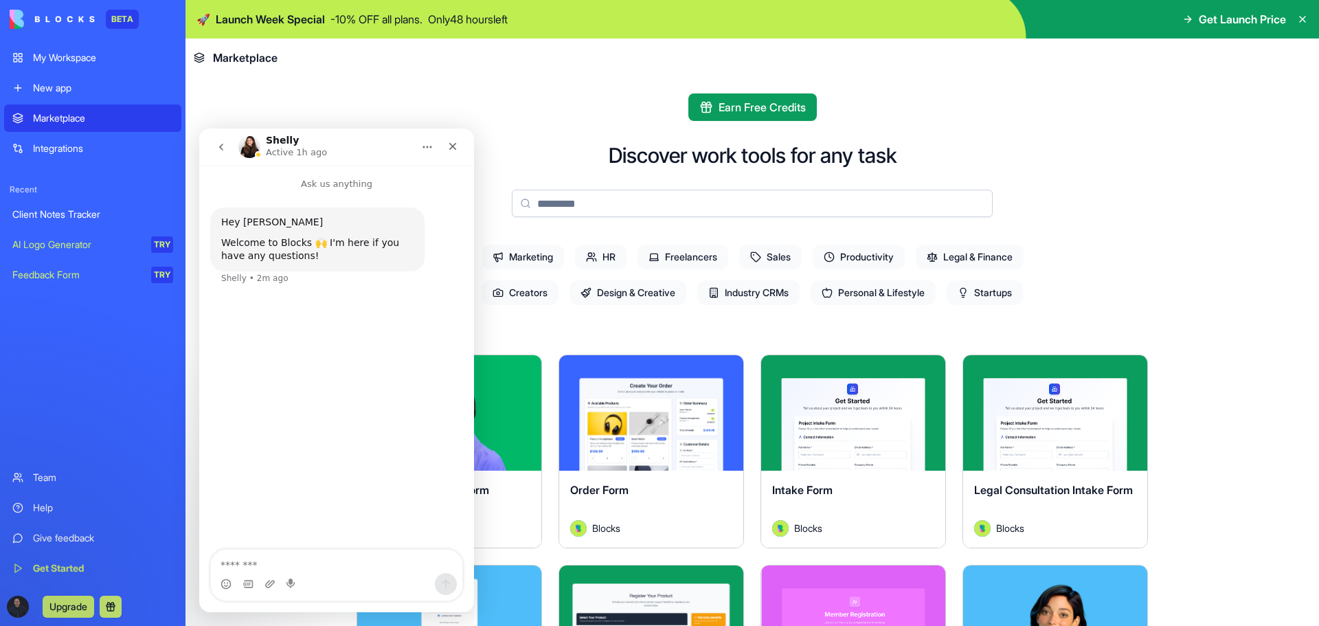
click at [243, 144] on img "Intercom messenger" at bounding box center [249, 147] width 22 height 22
click at [459, 150] on div "Close" at bounding box center [452, 146] width 25 height 25
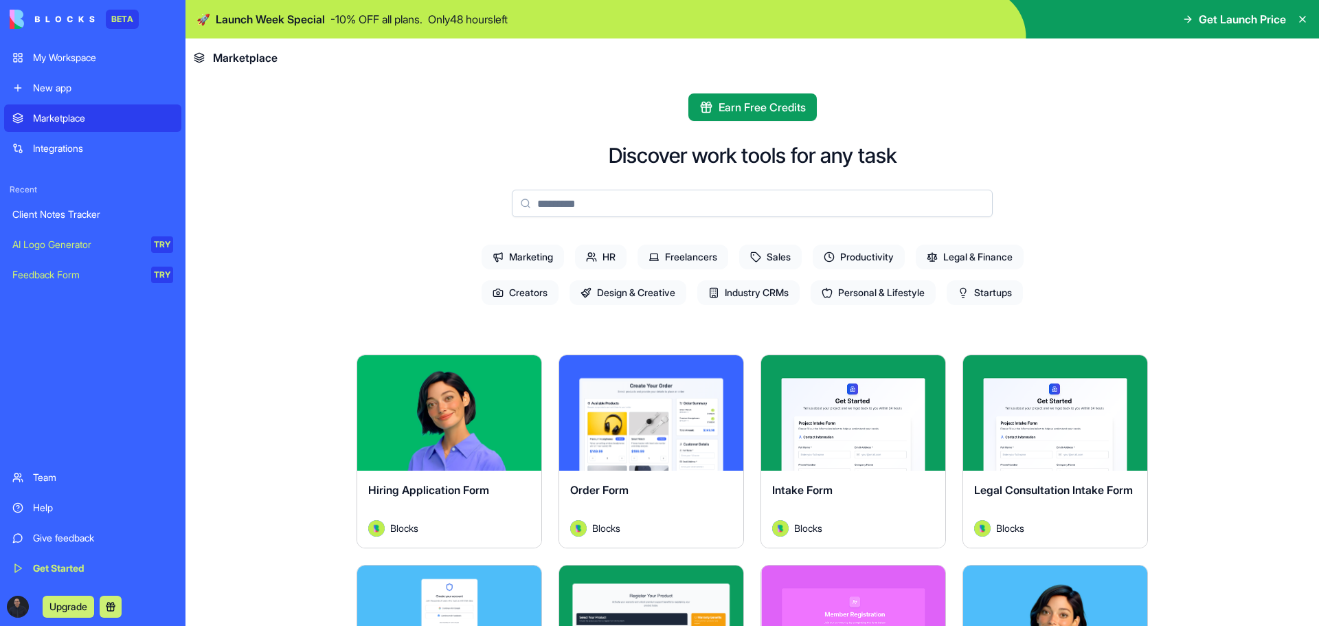
click at [64, 20] on img at bounding box center [52, 19] width 85 height 19
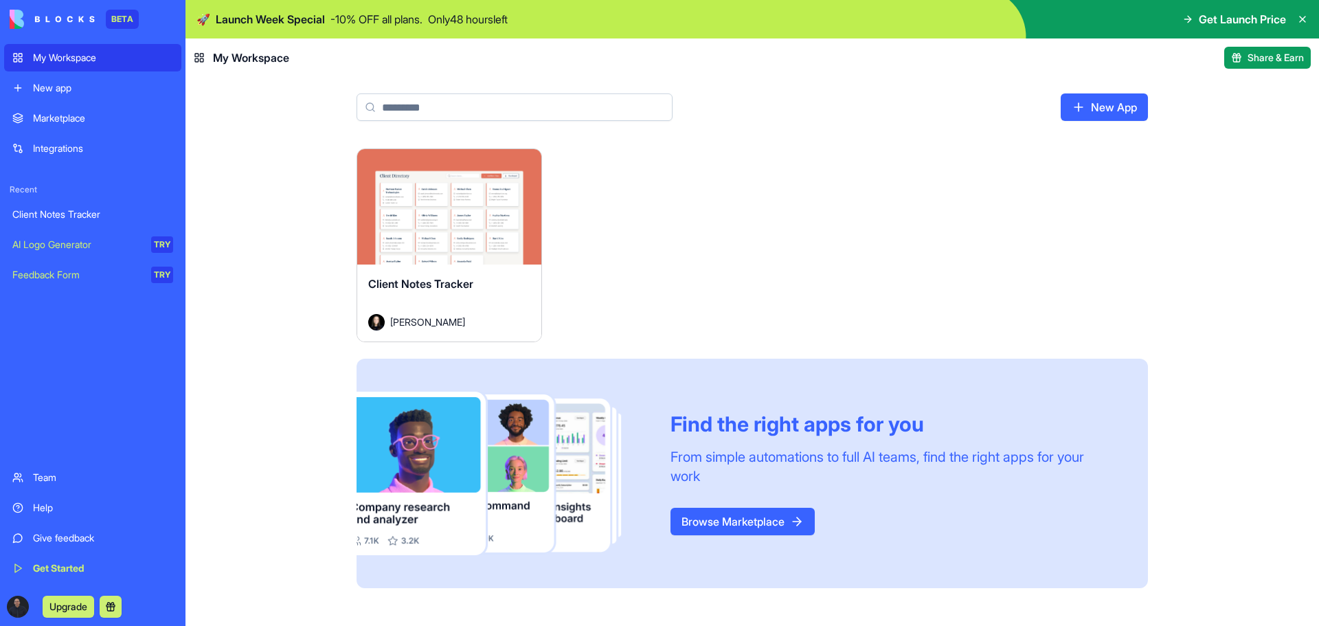
click at [47, 484] on link "Team" at bounding box center [92, 477] width 177 height 27
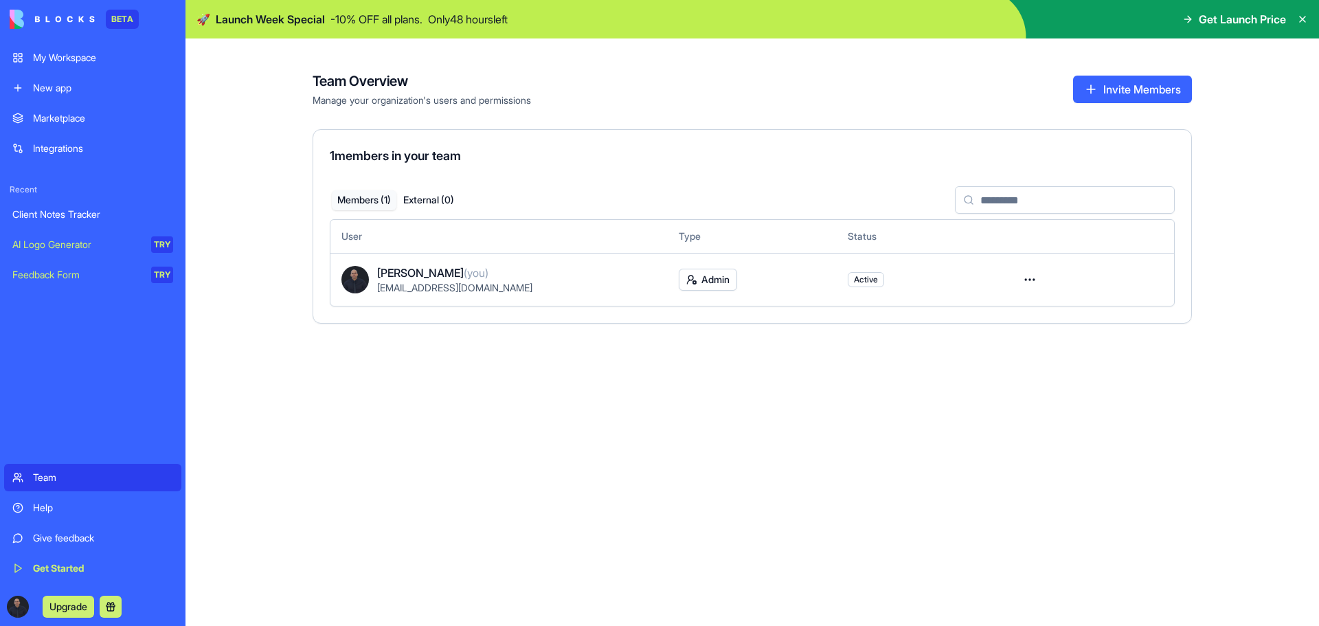
click at [47, 139] on link "Integrations" at bounding box center [92, 148] width 177 height 27
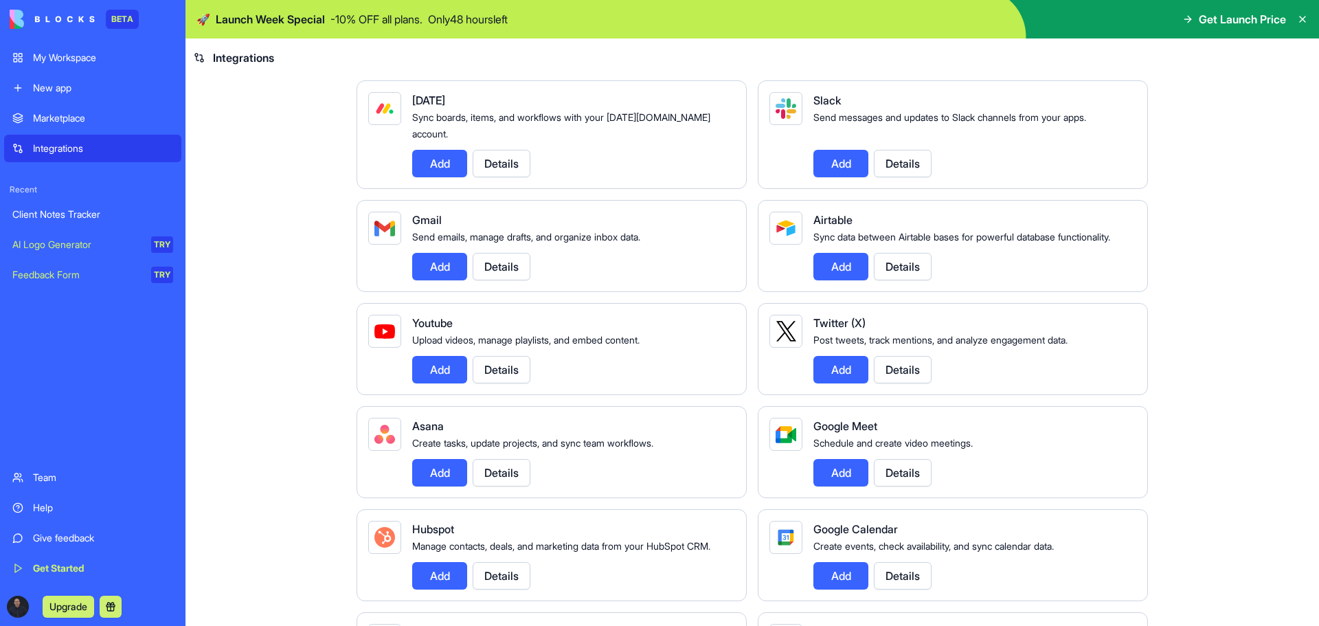
scroll to position [113, 0]
click at [446, 275] on button "Add" at bounding box center [439, 265] width 55 height 27
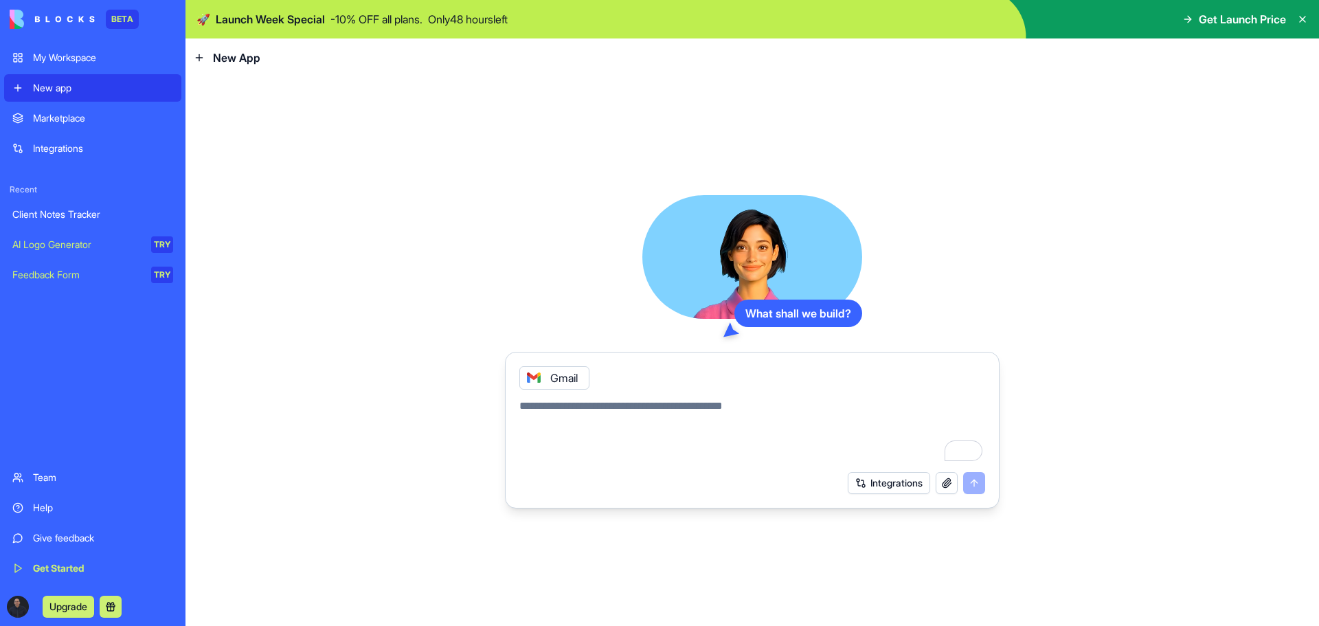
type textarea "*"
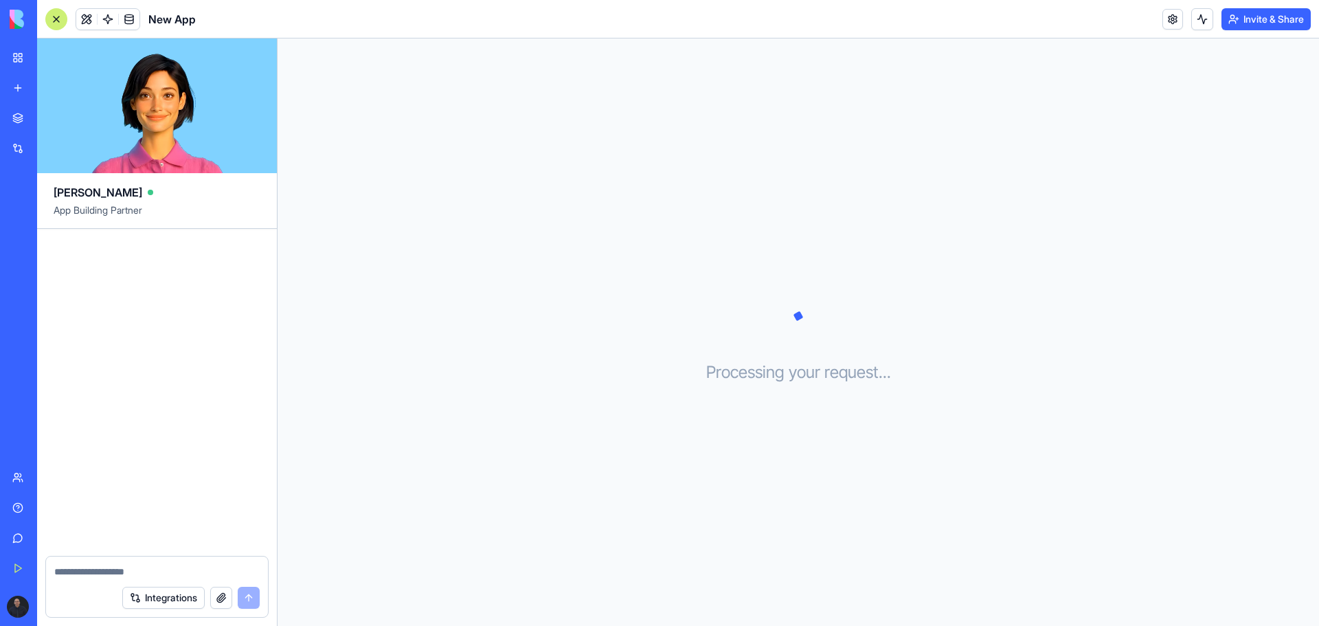
type textarea "*"
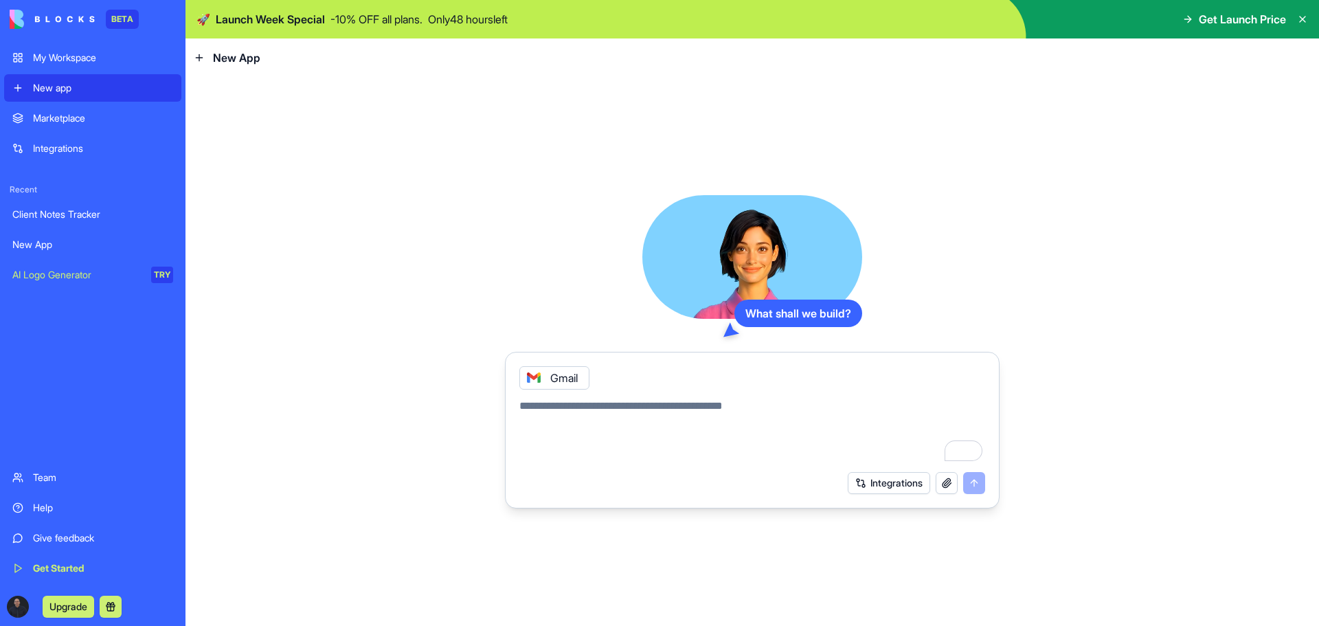
type textarea "*"
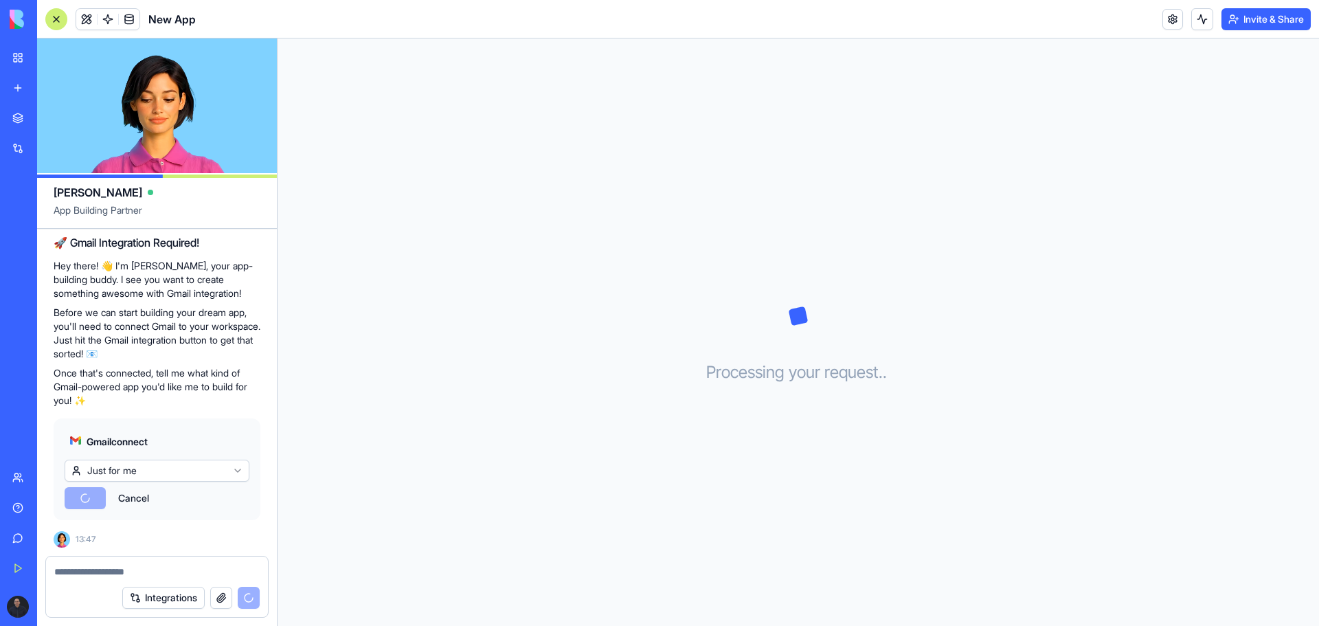
scroll to position [126, 0]
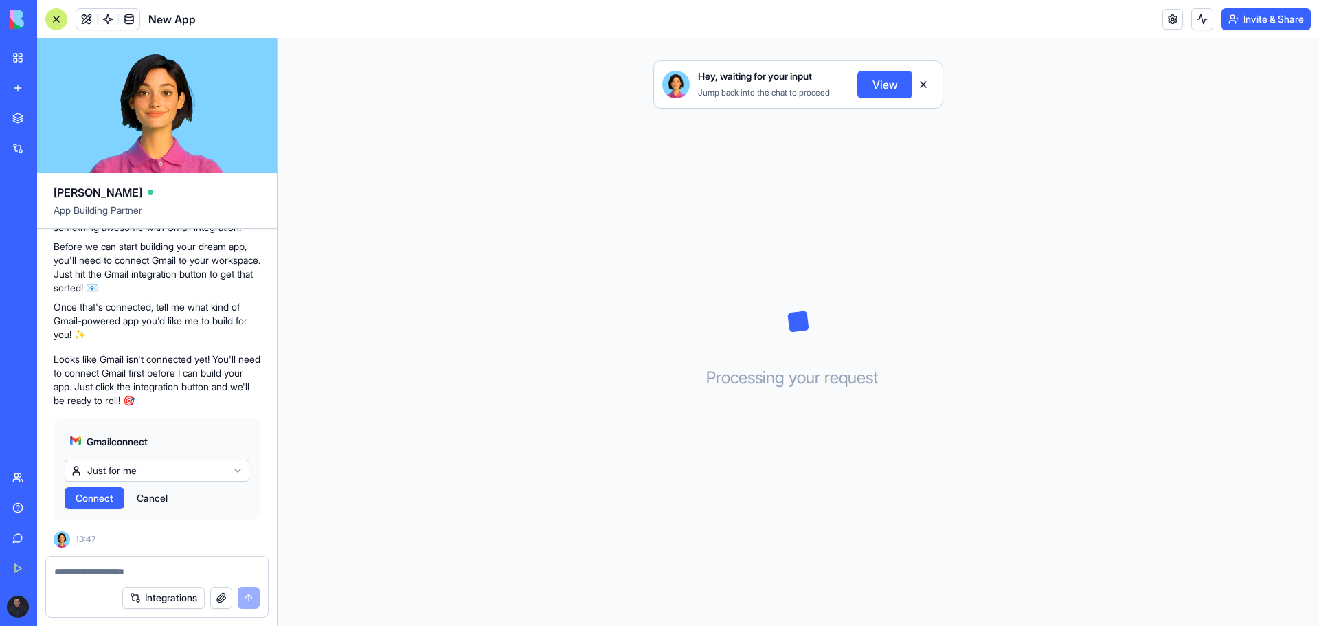
click at [109, 497] on span "Connect" at bounding box center [95, 498] width 38 height 14
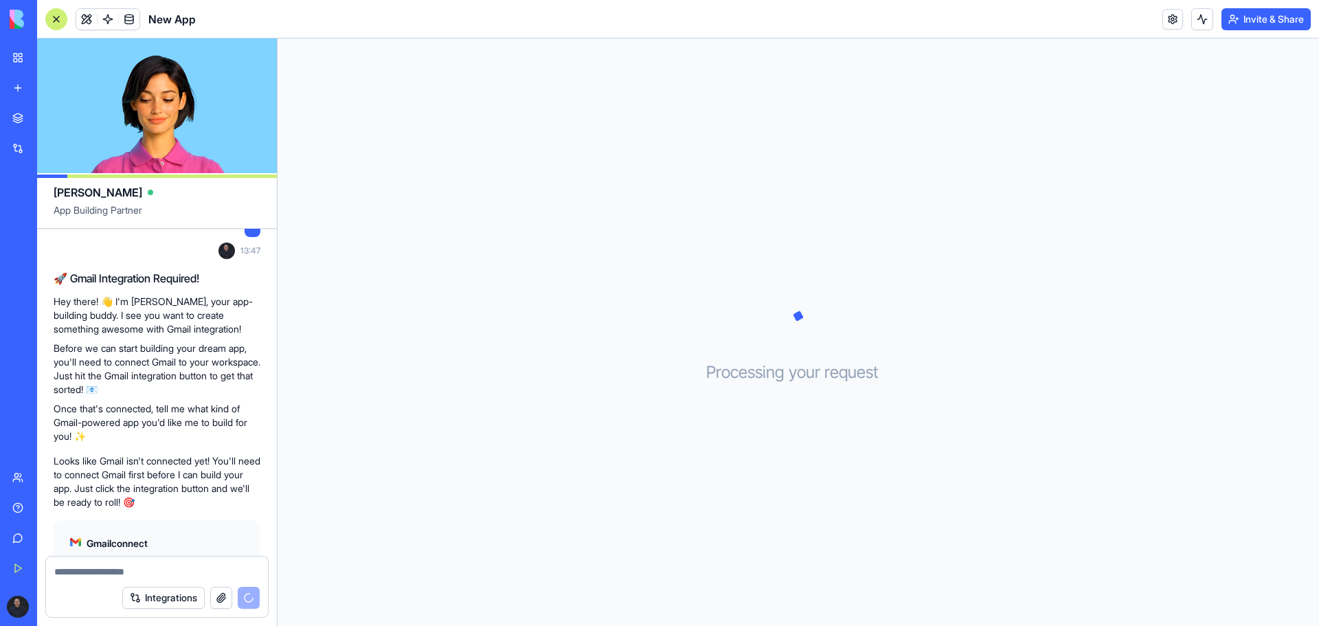
scroll to position [371, 0]
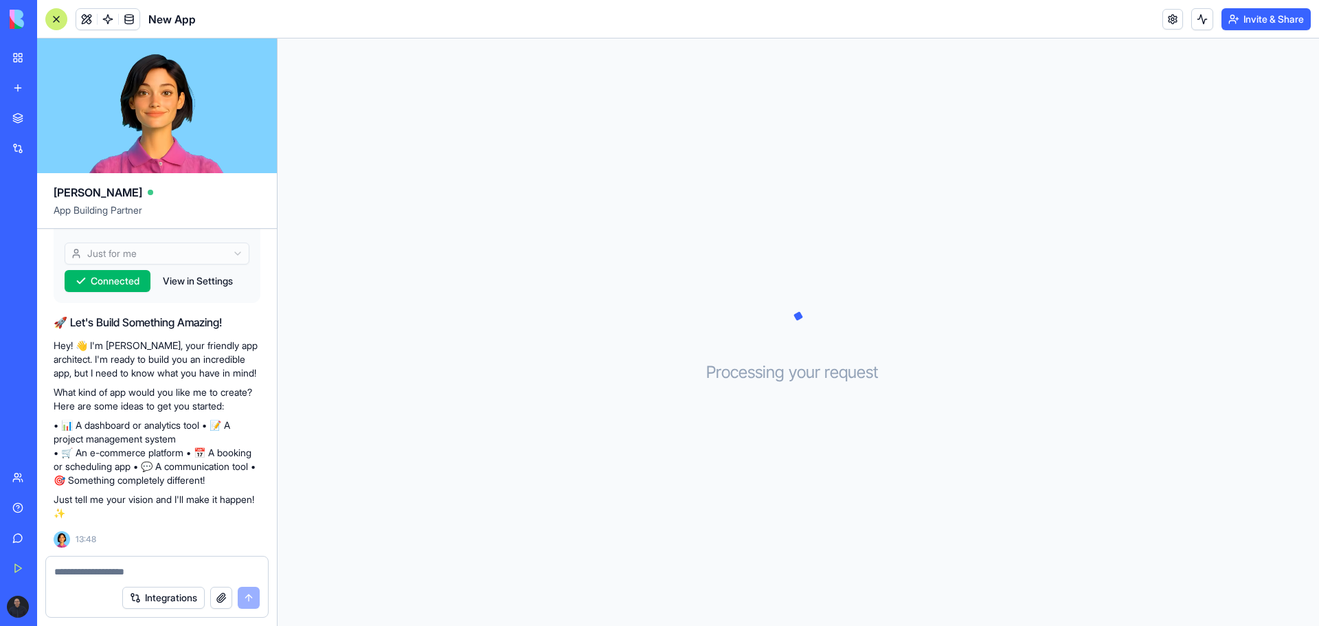
click at [97, 574] on textarea at bounding box center [156, 572] width 205 height 14
type textarea "**********"
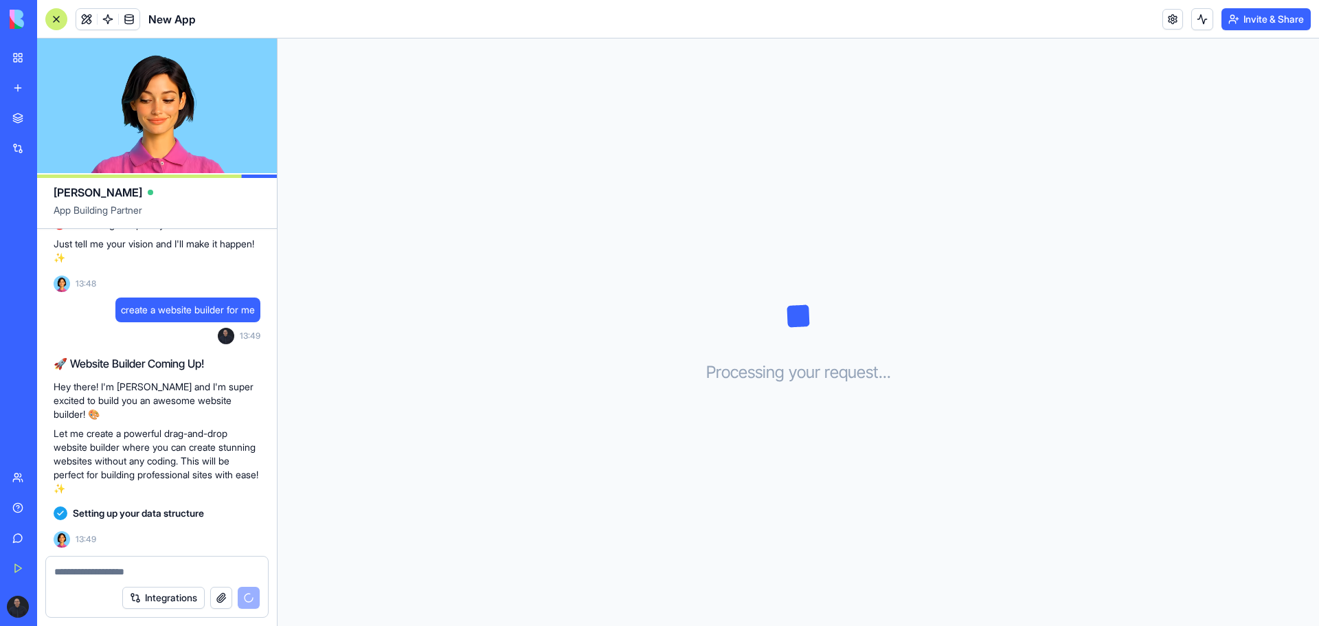
scroll to position [638, 0]
